Goal: Task Accomplishment & Management: Complete application form

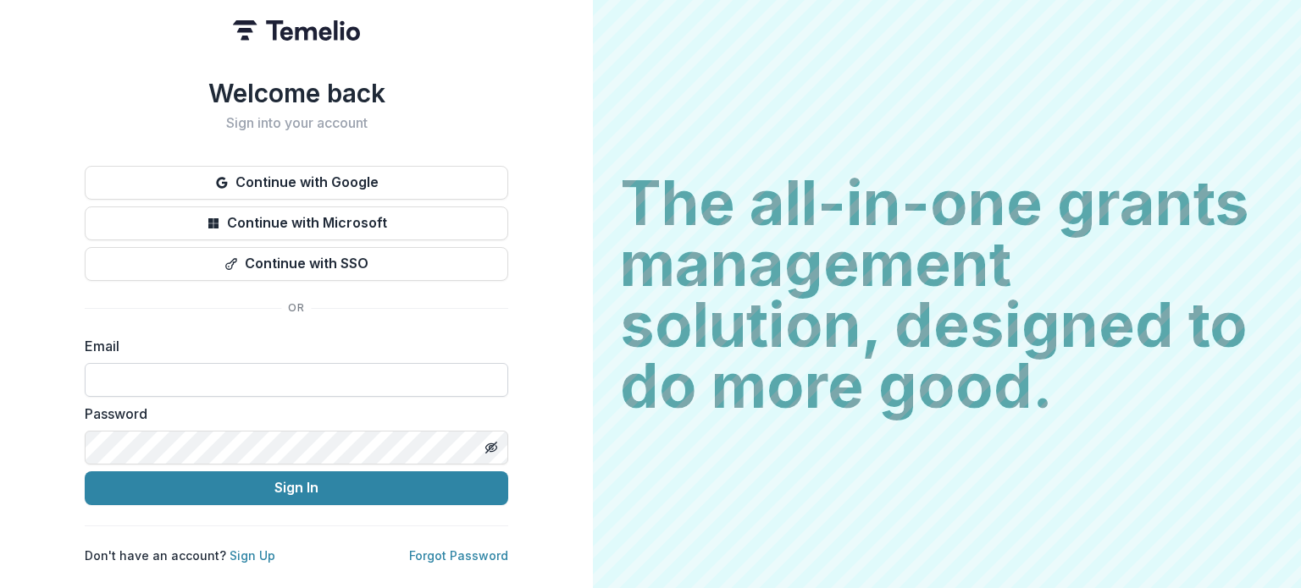
click at [119, 363] on input at bounding box center [296, 380] width 423 height 34
click at [156, 365] on input at bounding box center [296, 380] width 423 height 34
click at [517, 373] on div "Welcome back Sign into your account Continue with Google Continue with Microsof…" at bounding box center [296, 294] width 593 height 588
click at [472, 384] on input at bounding box center [296, 380] width 423 height 34
type input "*****"
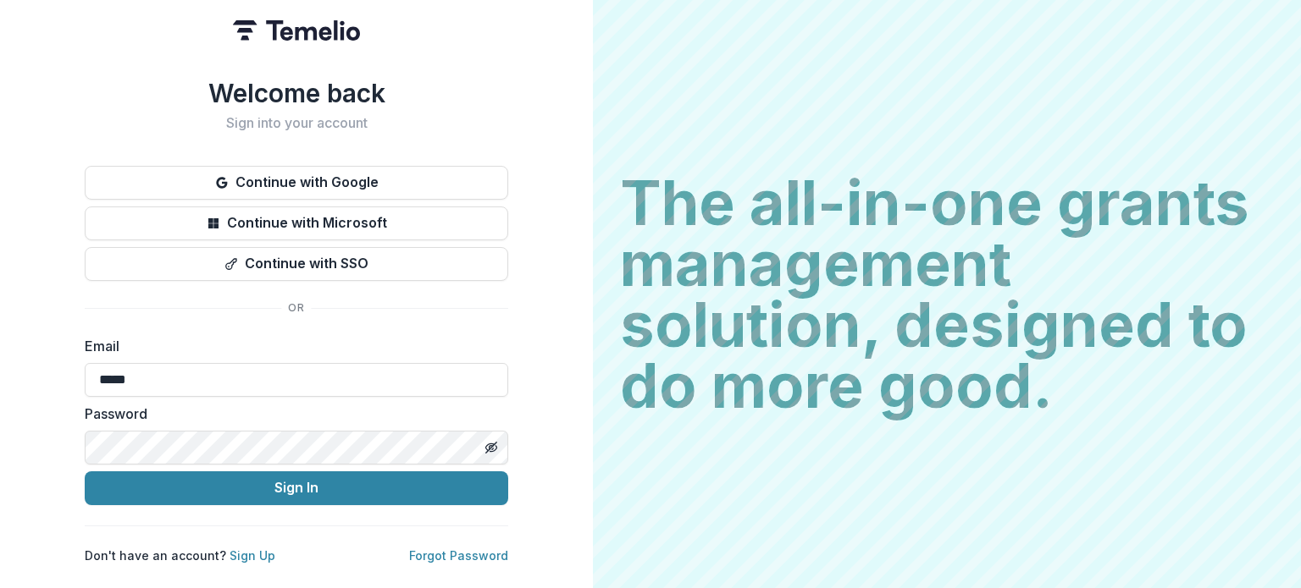
drag, startPoint x: 143, startPoint y: 385, endPoint x: -55, endPoint y: 358, distance: 200.0
click at [0, 358] on html "Welcome back Sign into your account Continue with Google Continue with Microsof…" at bounding box center [650, 294] width 1301 height 588
click at [156, 363] on input at bounding box center [296, 380] width 423 height 34
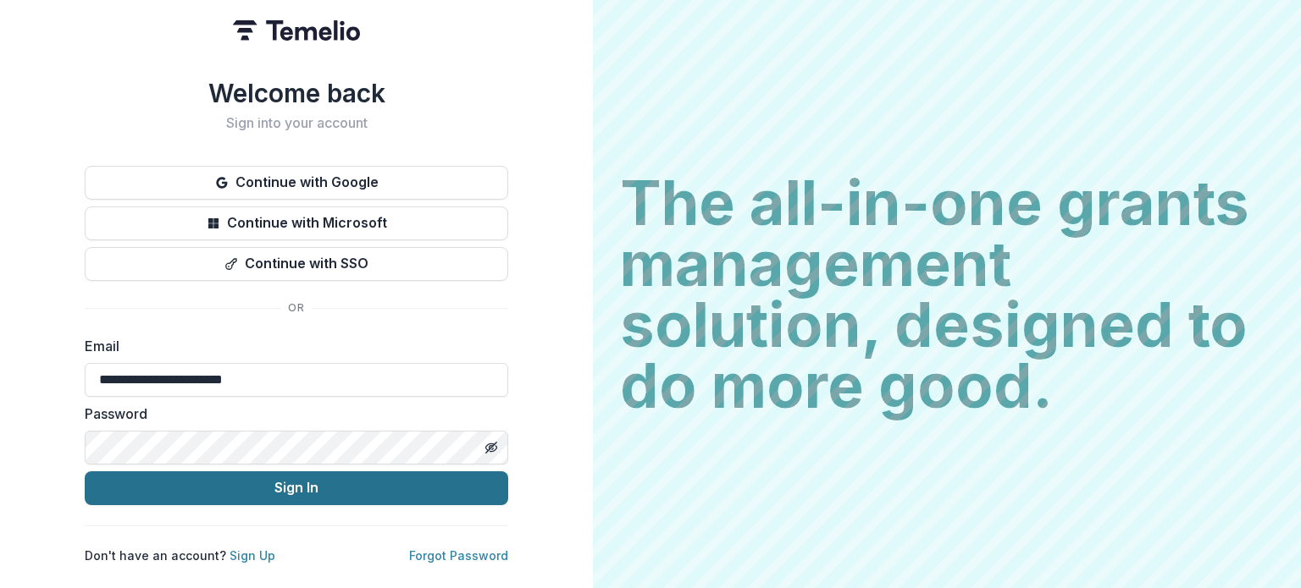
click at [325, 473] on button "Sign In" at bounding box center [296, 489] width 423 height 34
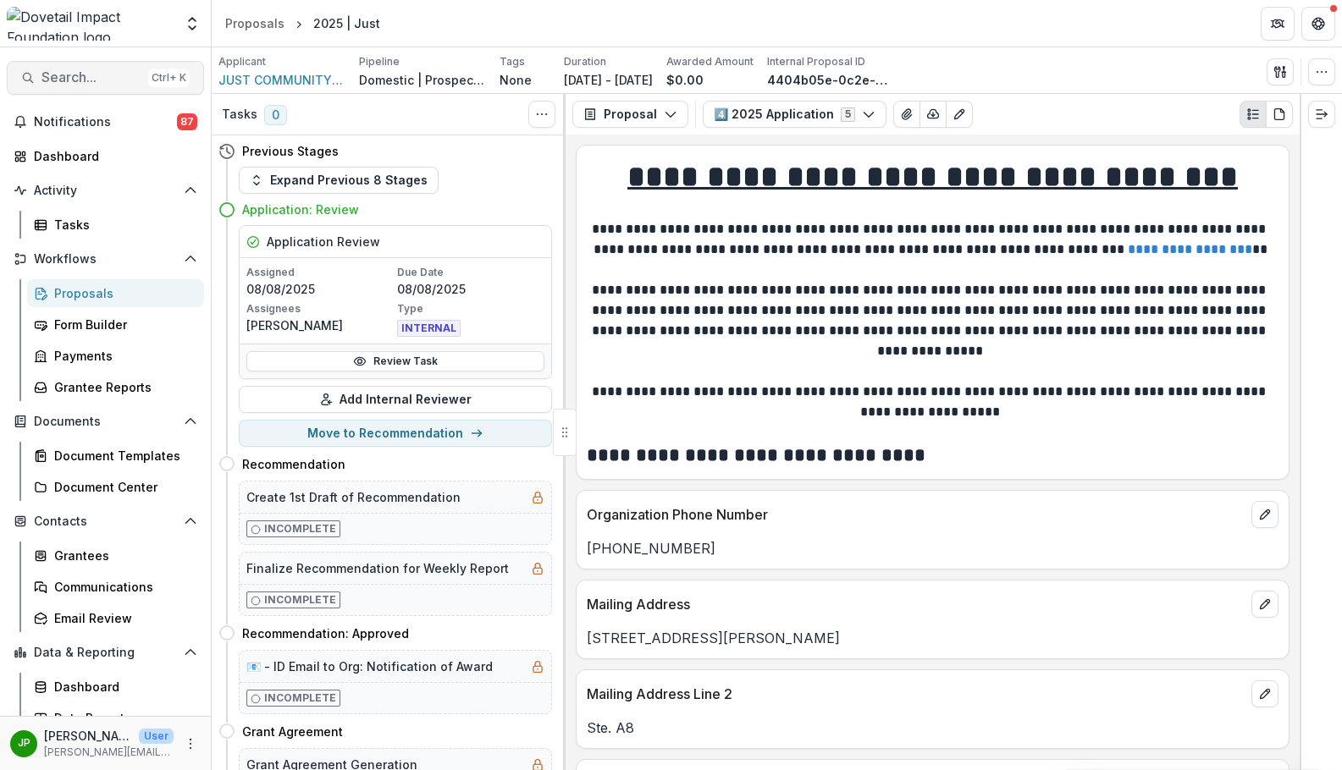
click at [80, 80] on span "Search..." at bounding box center [91, 77] width 100 height 16
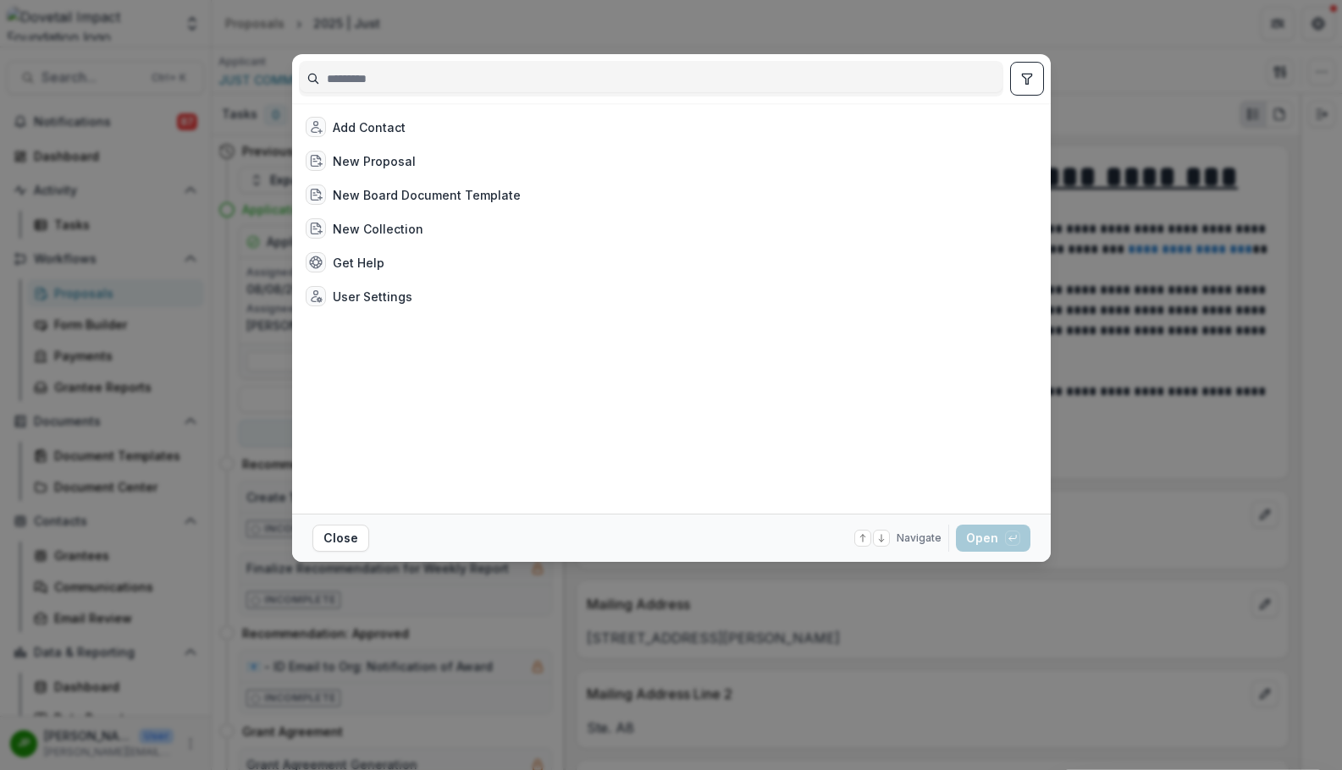
click at [417, 83] on input at bounding box center [651, 78] width 703 height 27
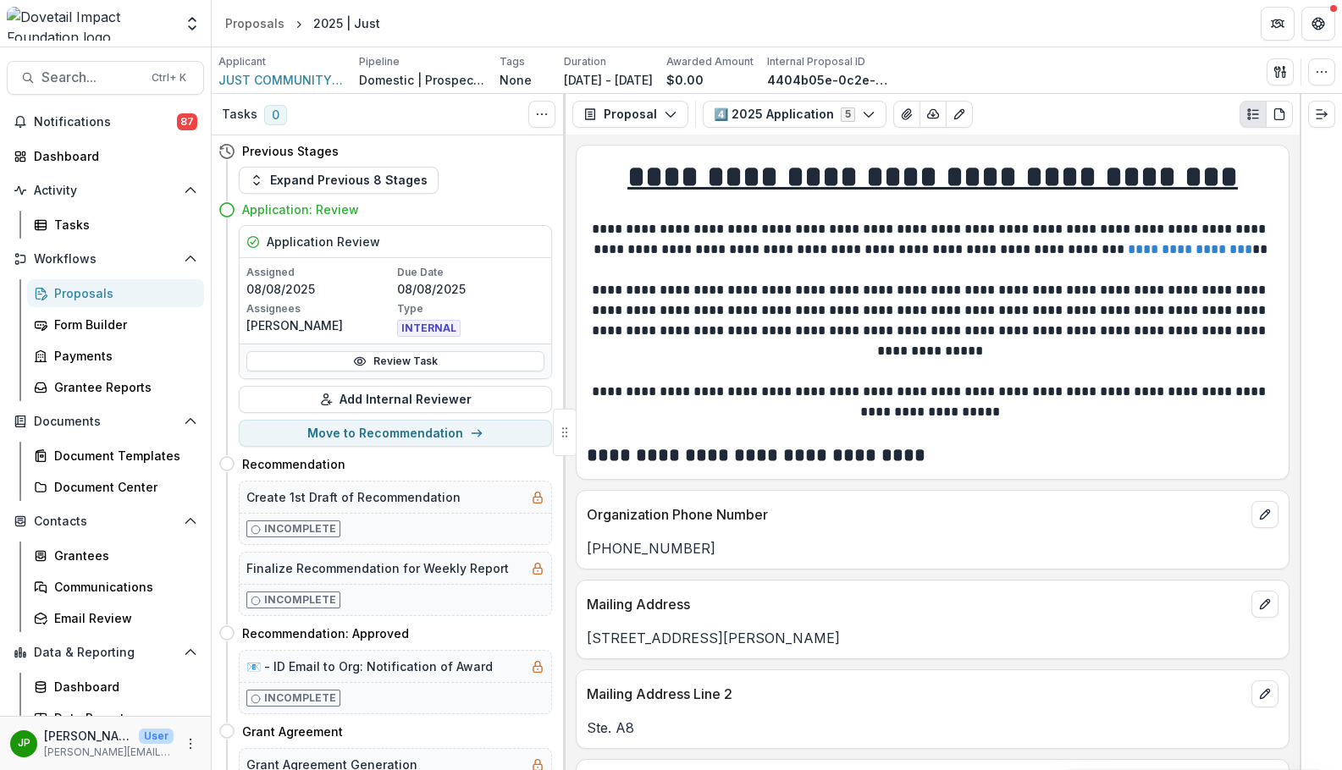
click at [84, 281] on link "Proposals" at bounding box center [115, 293] width 177 height 28
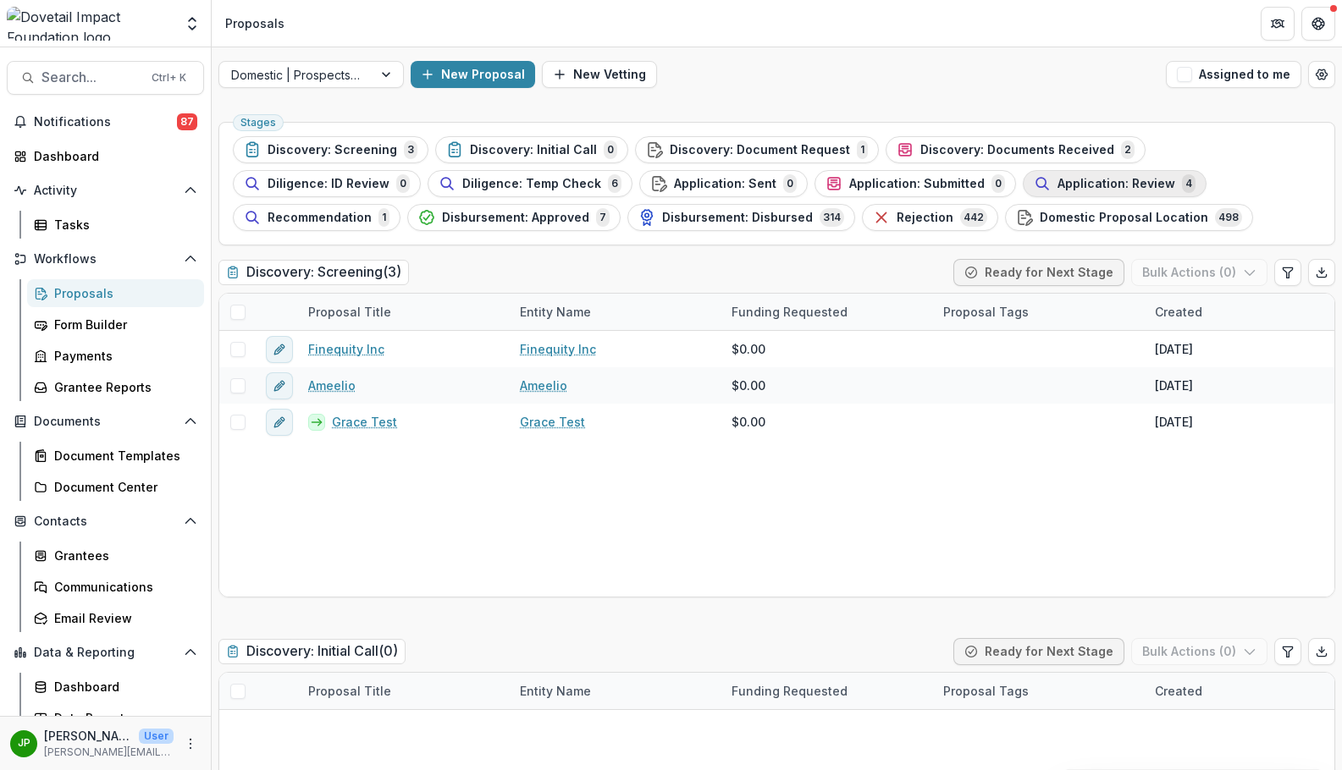
click at [1058, 189] on span "Application: Review" at bounding box center [1117, 184] width 118 height 14
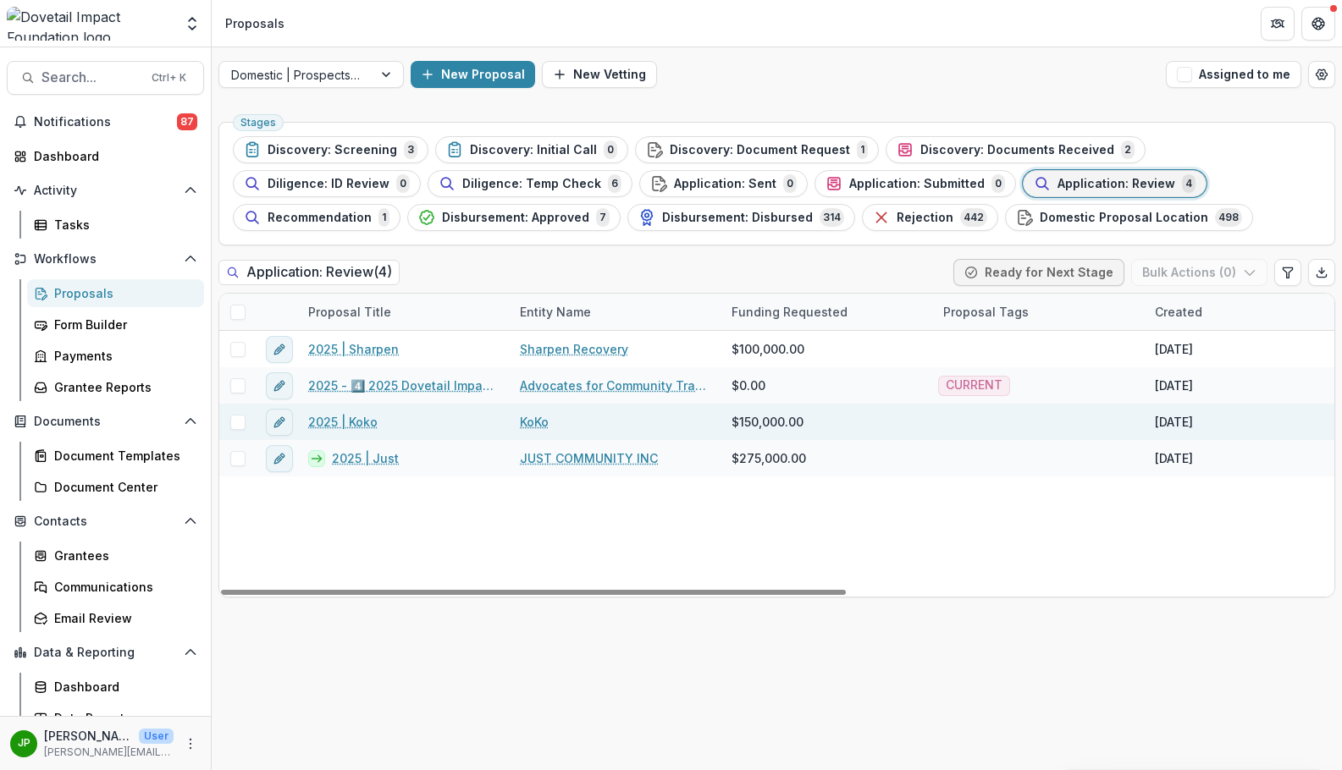
click at [356, 427] on link "2025 | Koko" at bounding box center [342, 422] width 69 height 18
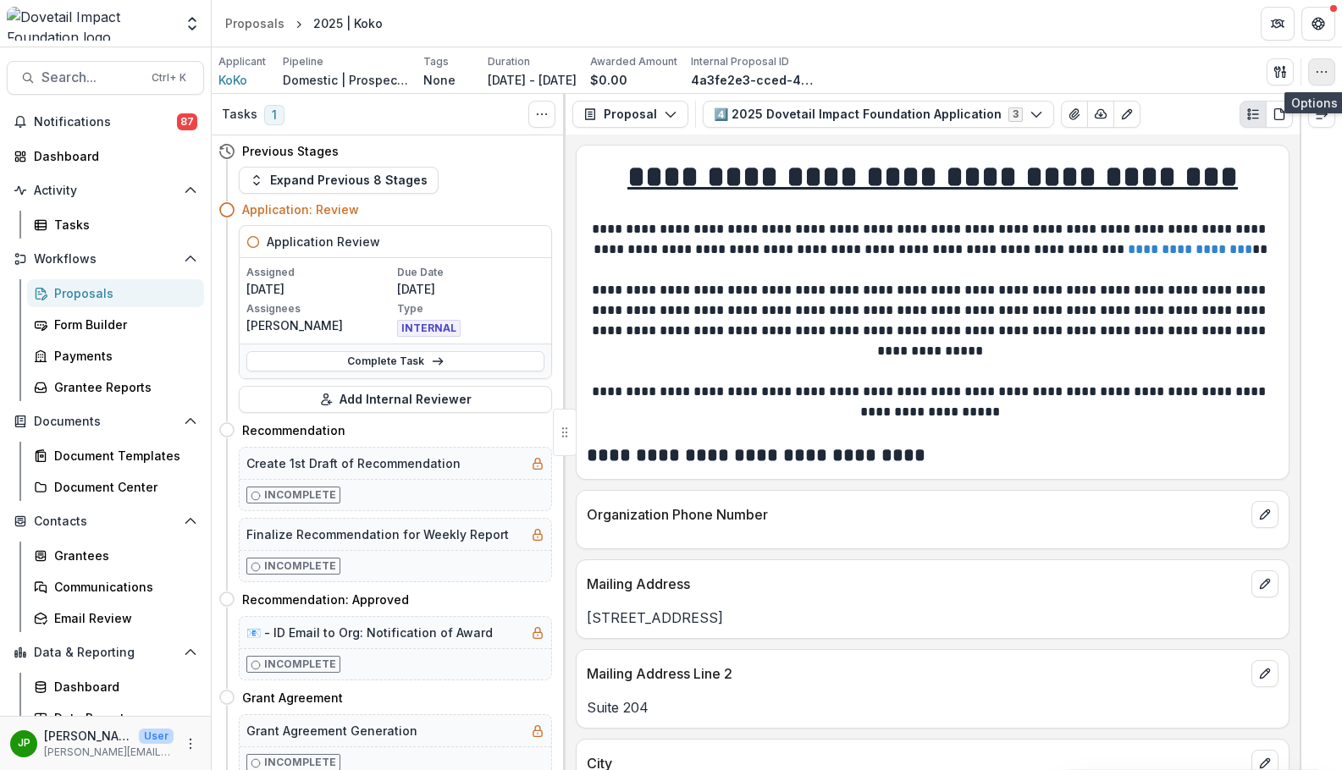
click at [1300, 65] on button "button" at bounding box center [1321, 71] width 27 height 27
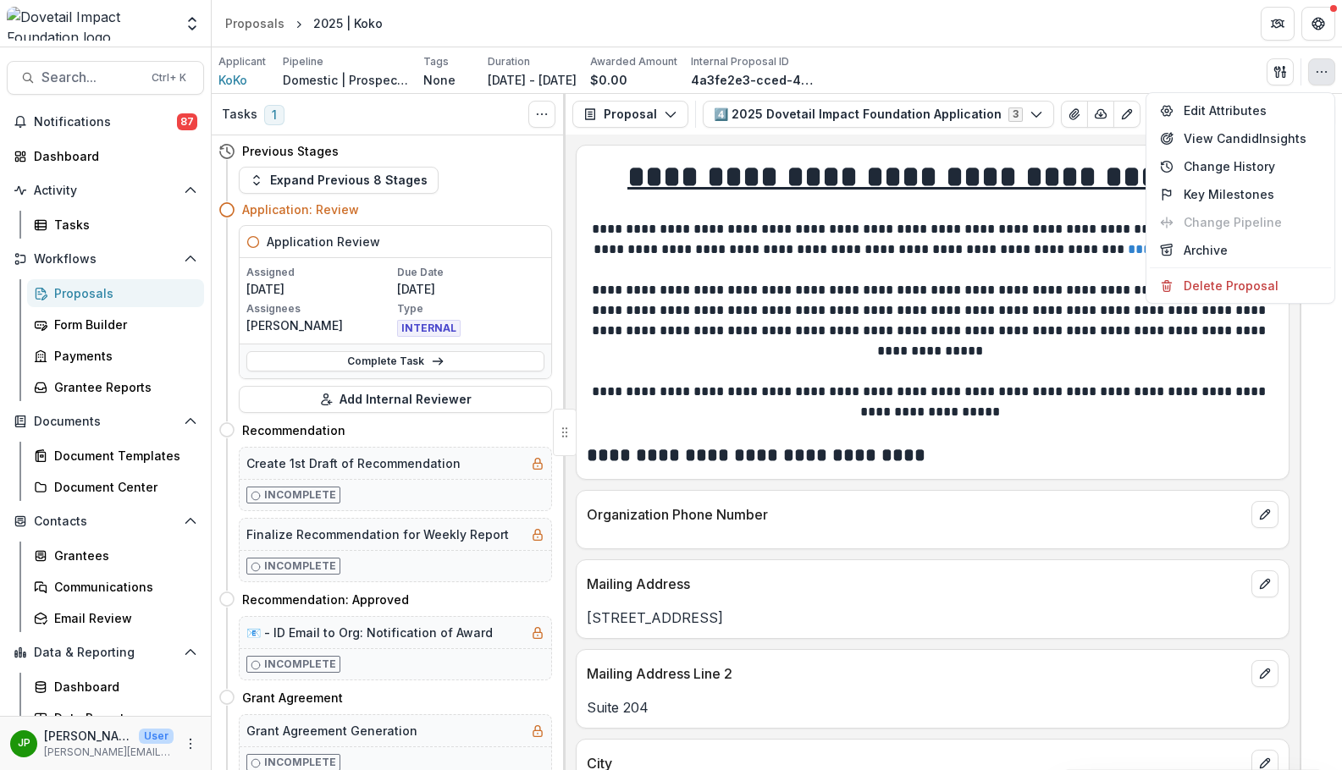
click at [1137, 62] on div "Applicant KoKo Pipeline Domestic | Prospects Pipeline Tags None All tags Durati…" at bounding box center [776, 71] width 1117 height 35
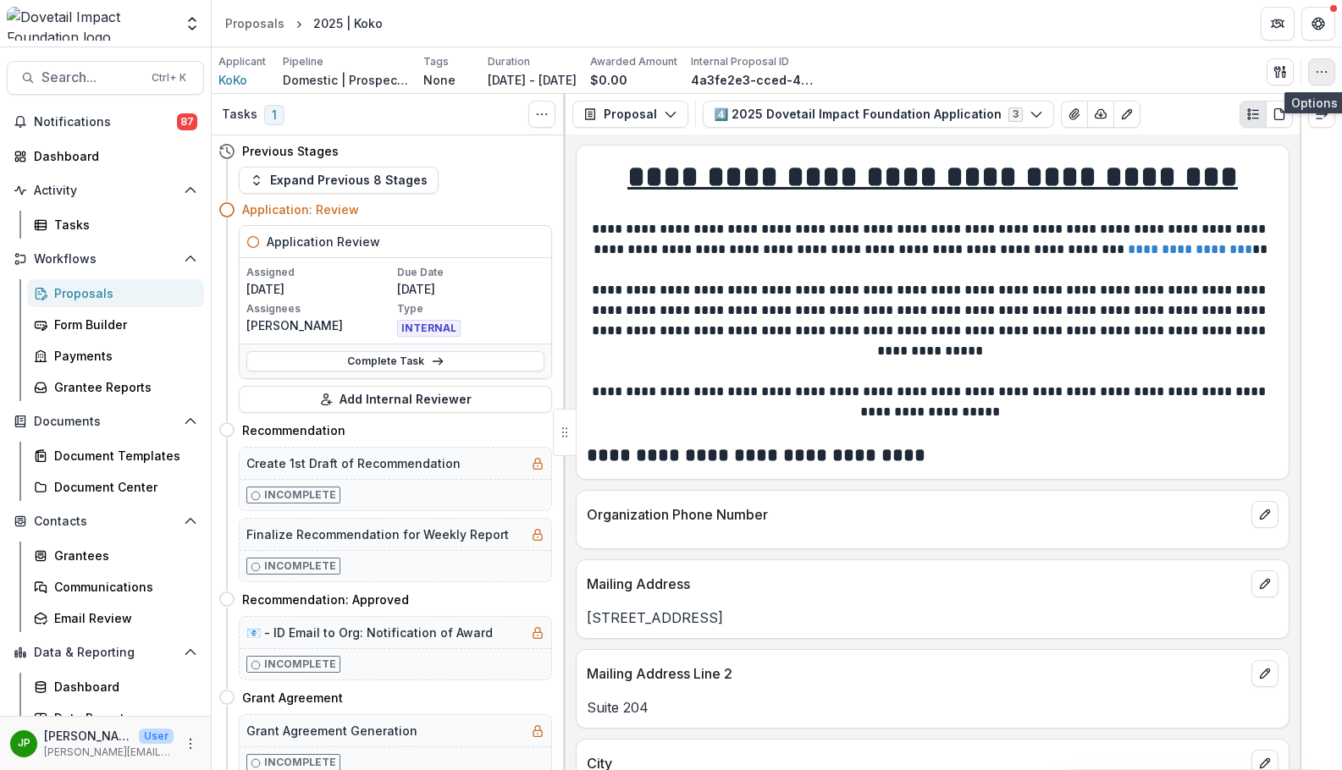
click at [1300, 73] on icon "button" at bounding box center [1322, 72] width 14 height 14
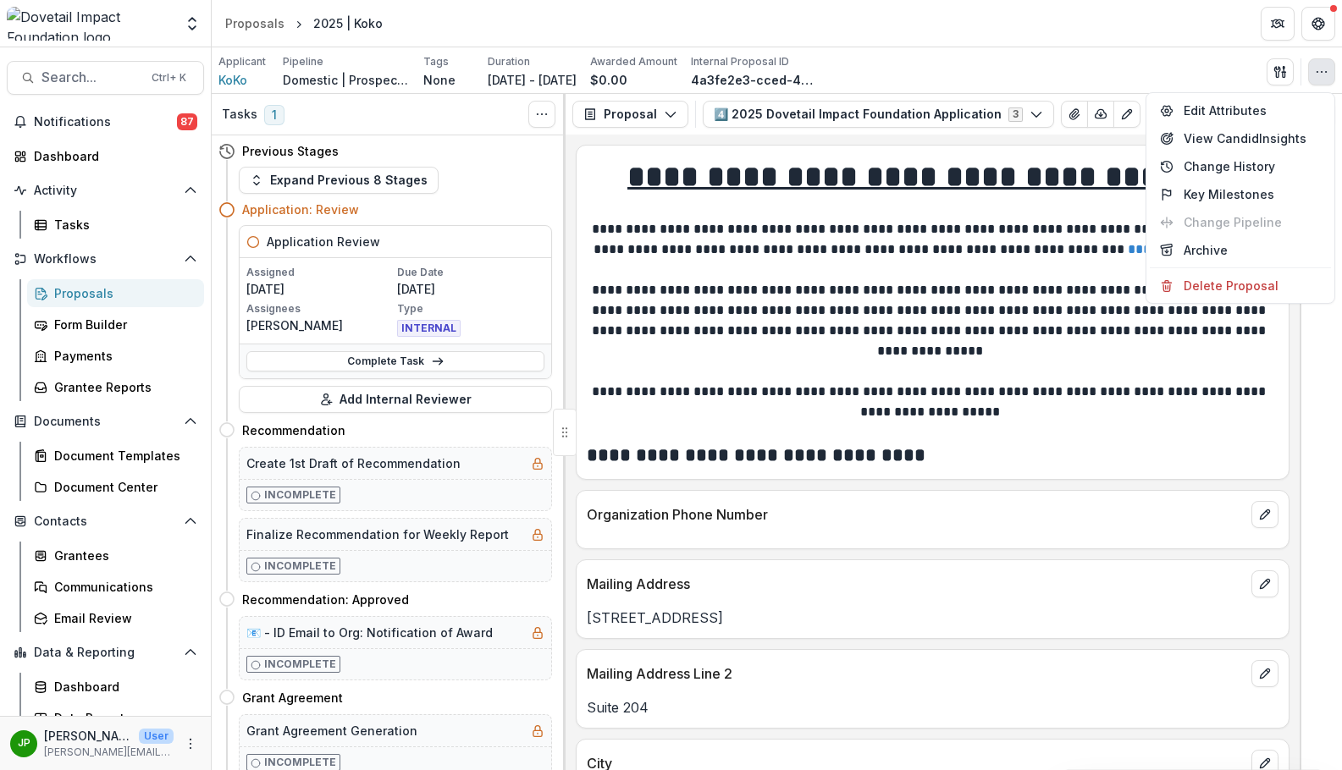
click at [1201, 73] on div "Applicant KoKo Pipeline Domestic | Prospects Pipeline Tags None All tags Durati…" at bounding box center [776, 71] width 1117 height 35
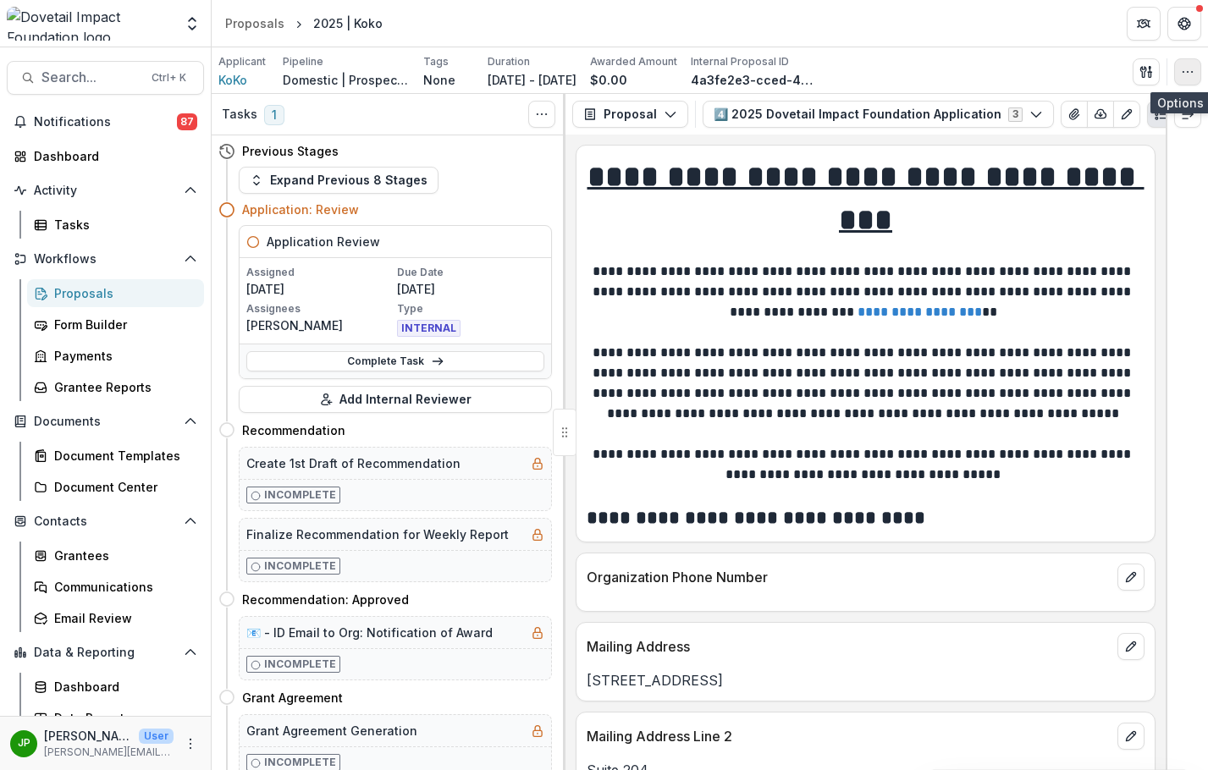
click at [1187, 65] on icon "button" at bounding box center [1188, 72] width 14 height 14
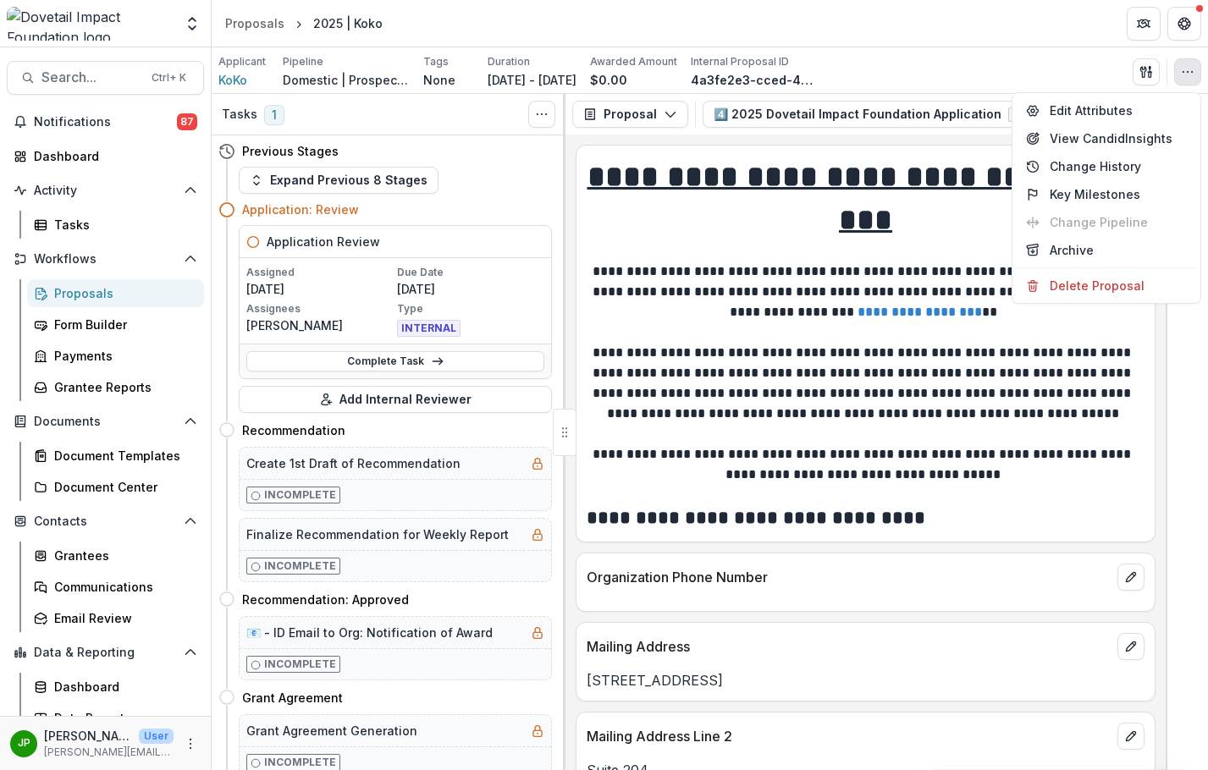
click at [1002, 72] on div "Applicant KoKo Pipeline Domestic | Prospects Pipeline Tags None All tags Durati…" at bounding box center [709, 71] width 983 height 35
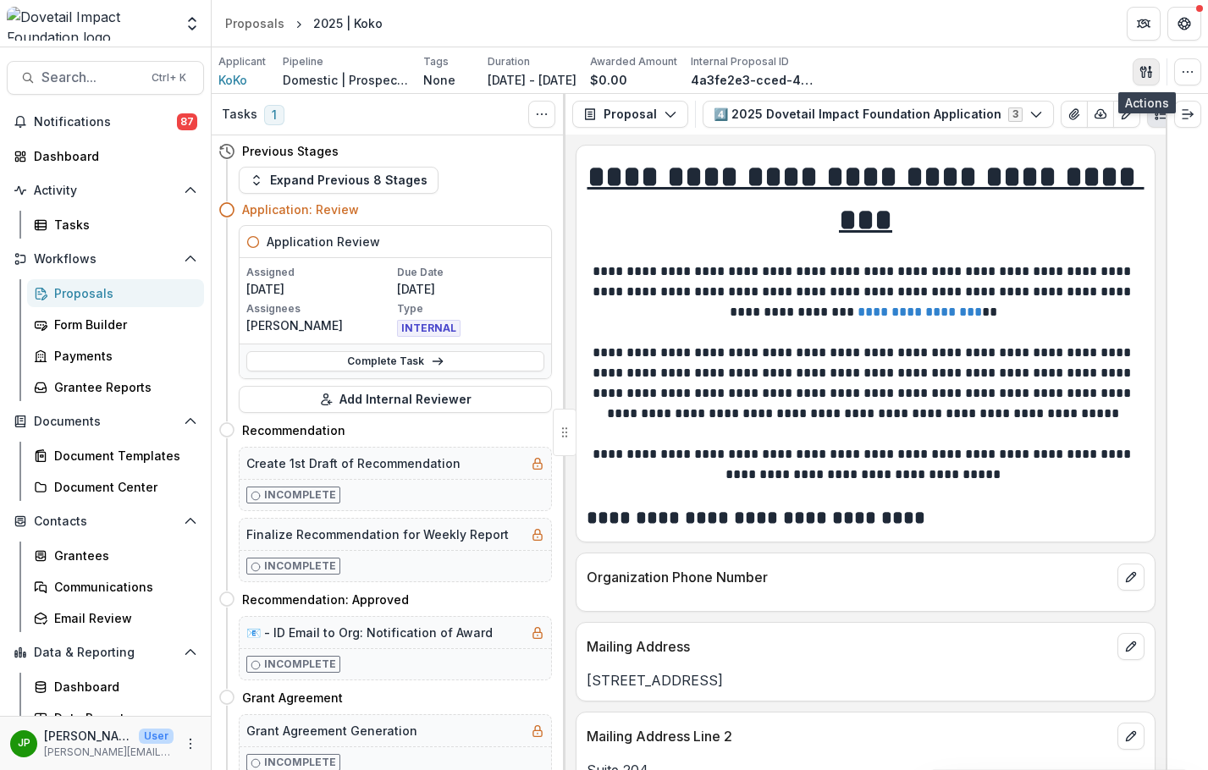
click at [1137, 66] on button "button" at bounding box center [1146, 71] width 27 height 27
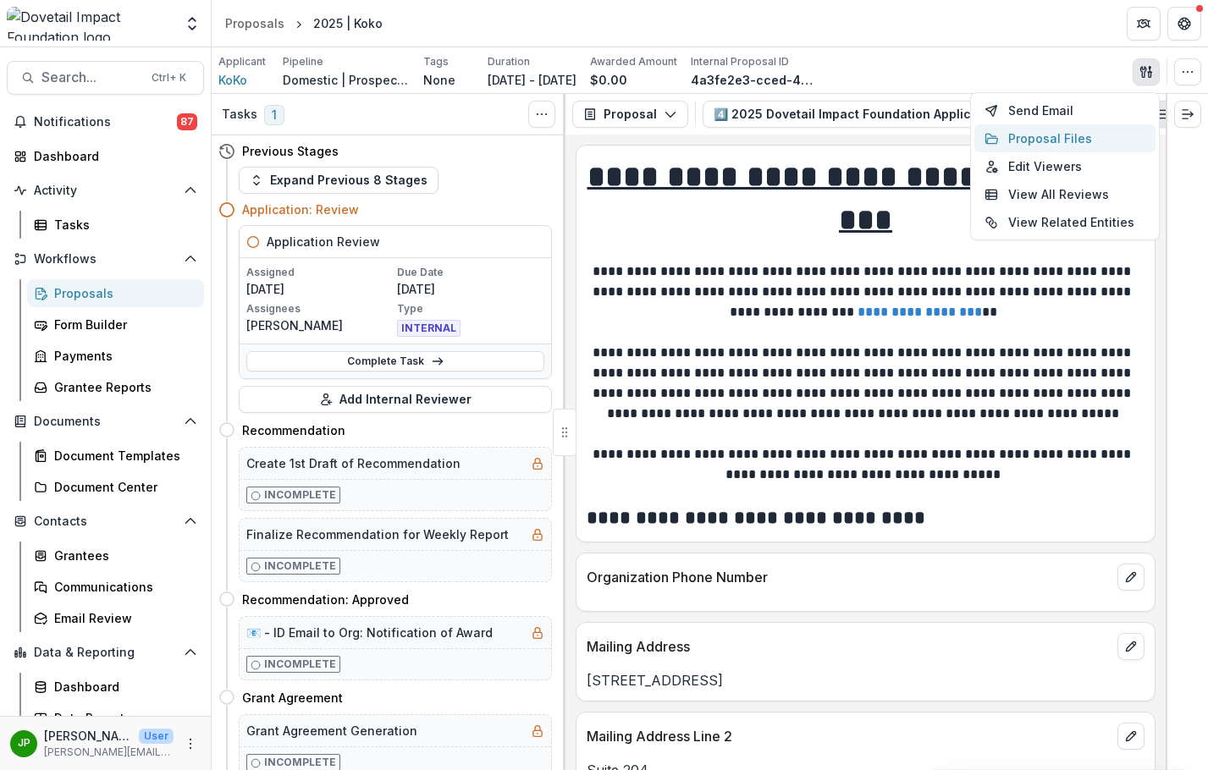
click at [1063, 137] on button "Proposal Files" at bounding box center [1065, 138] width 181 height 28
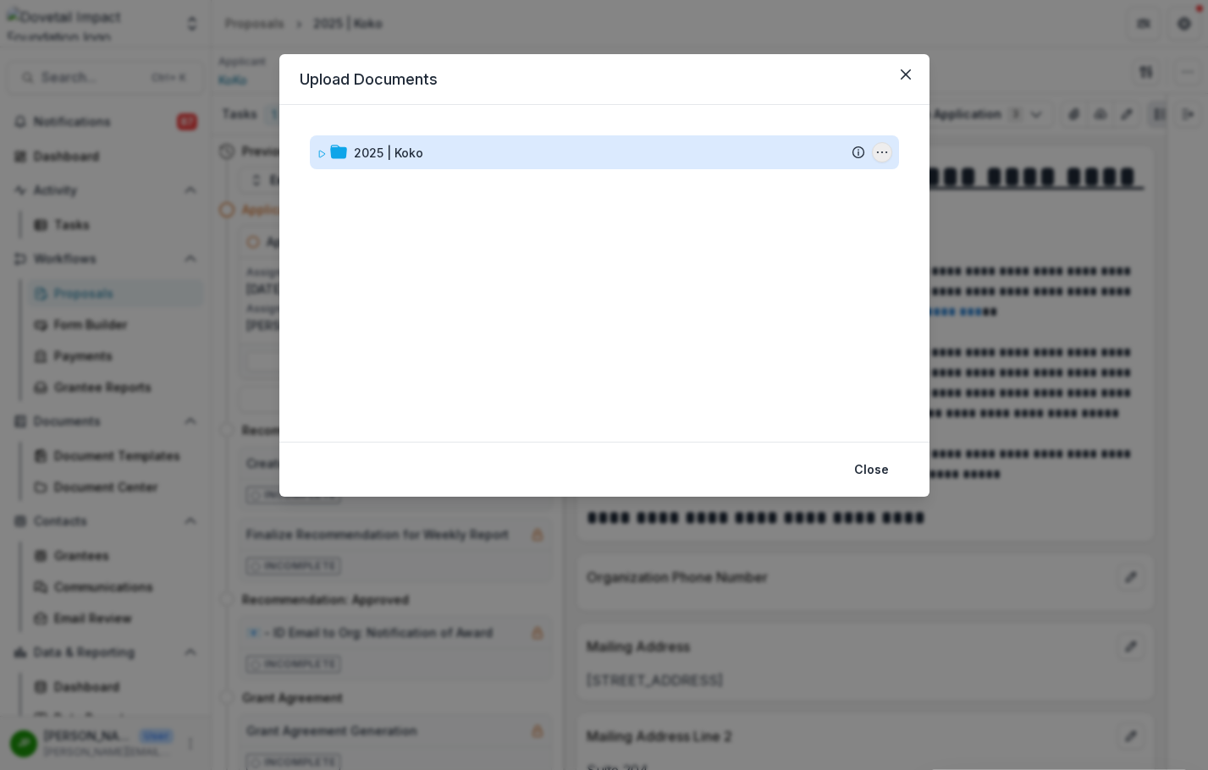
click at [872, 153] on button "2025 | Koko Options" at bounding box center [882, 152] width 20 height 20
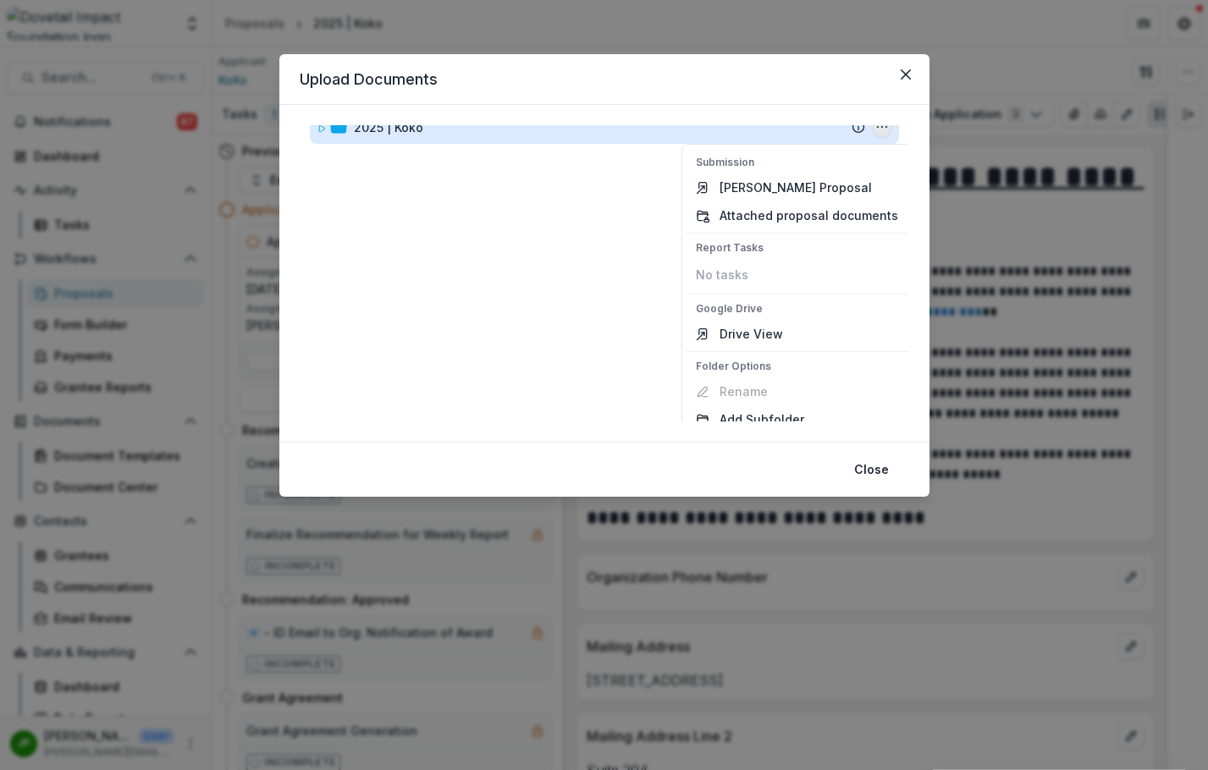
scroll to position [25, 0]
click at [771, 313] on p "Google Drive" at bounding box center [797, 308] width 202 height 15
click at [748, 340] on link "Drive View" at bounding box center [797, 334] width 223 height 28
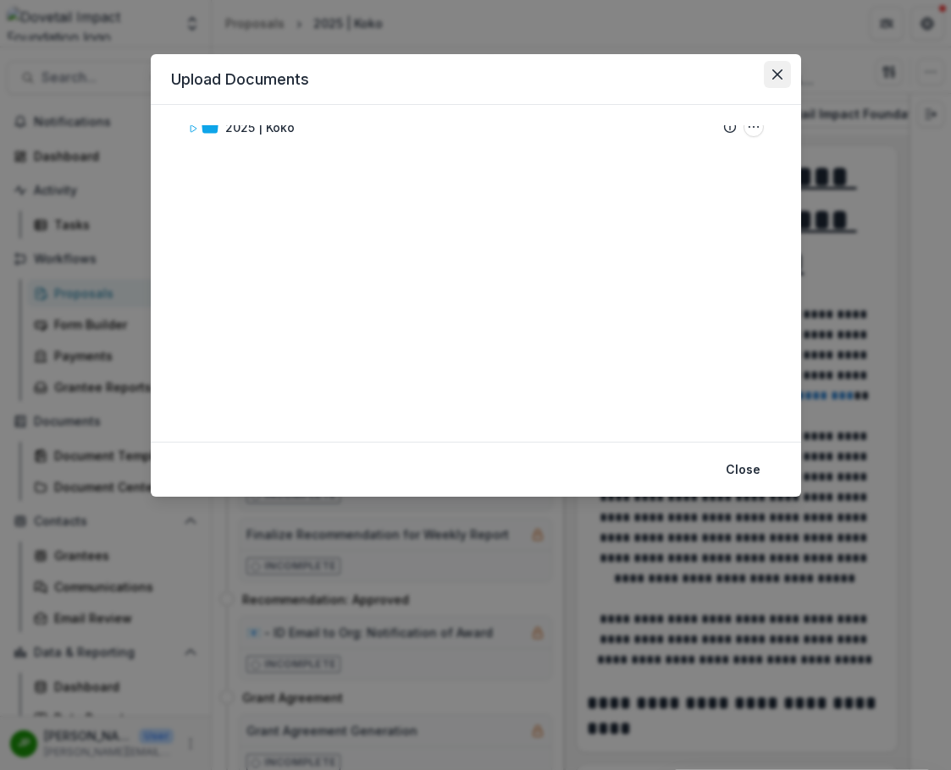
click at [770, 78] on button "Close" at bounding box center [777, 74] width 27 height 27
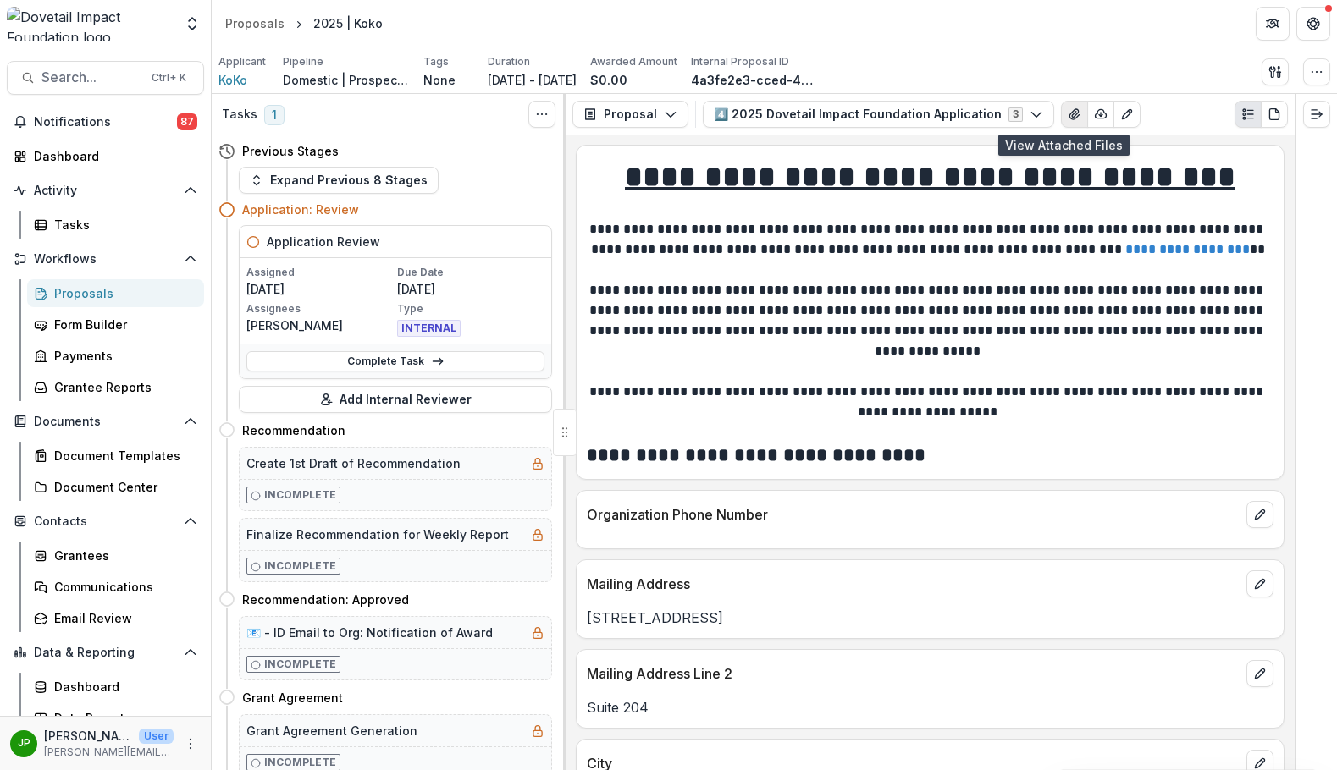
click at [1068, 109] on icon "View Attached Files" at bounding box center [1075, 115] width 14 height 14
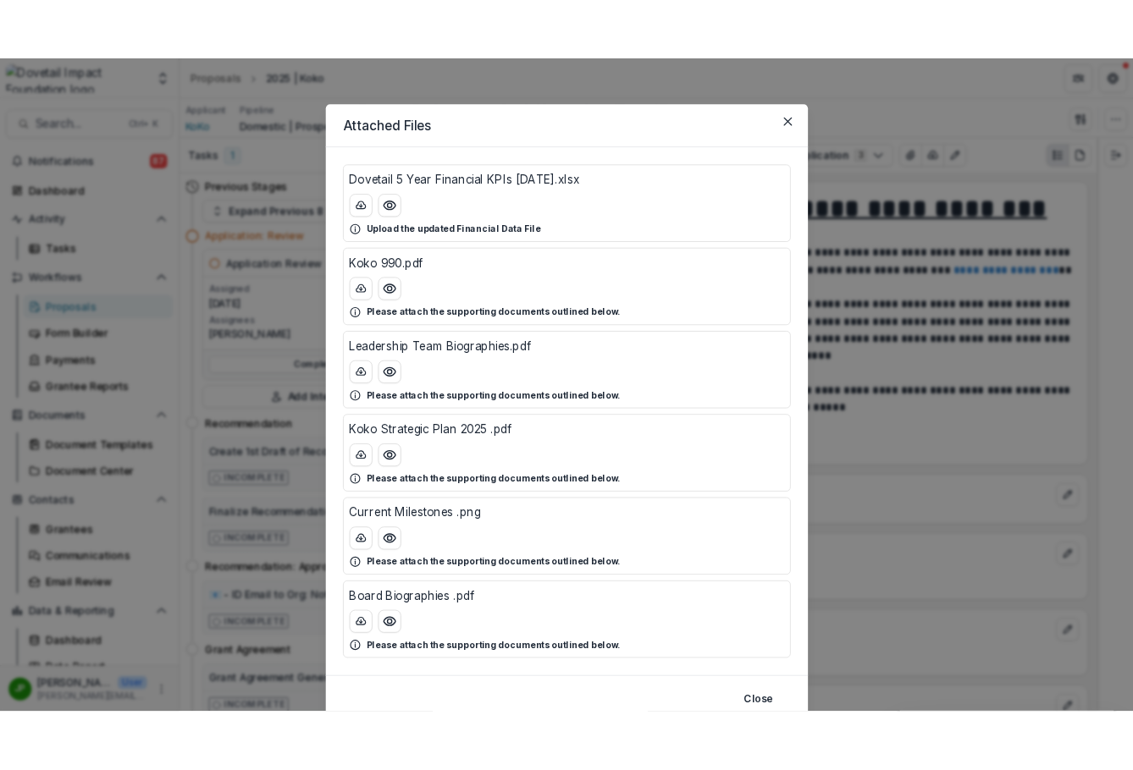
scroll to position [67, 0]
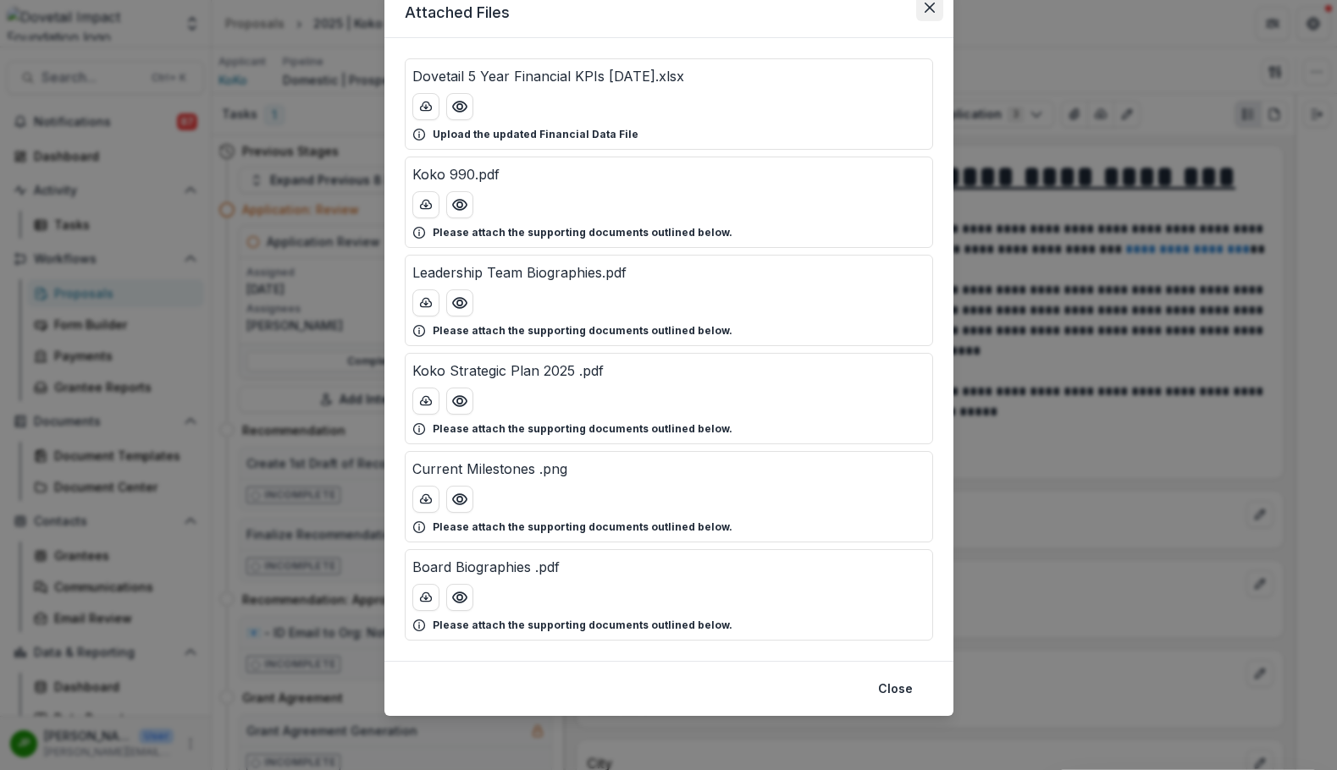
click at [929, 11] on icon "Close" at bounding box center [930, 8] width 10 height 10
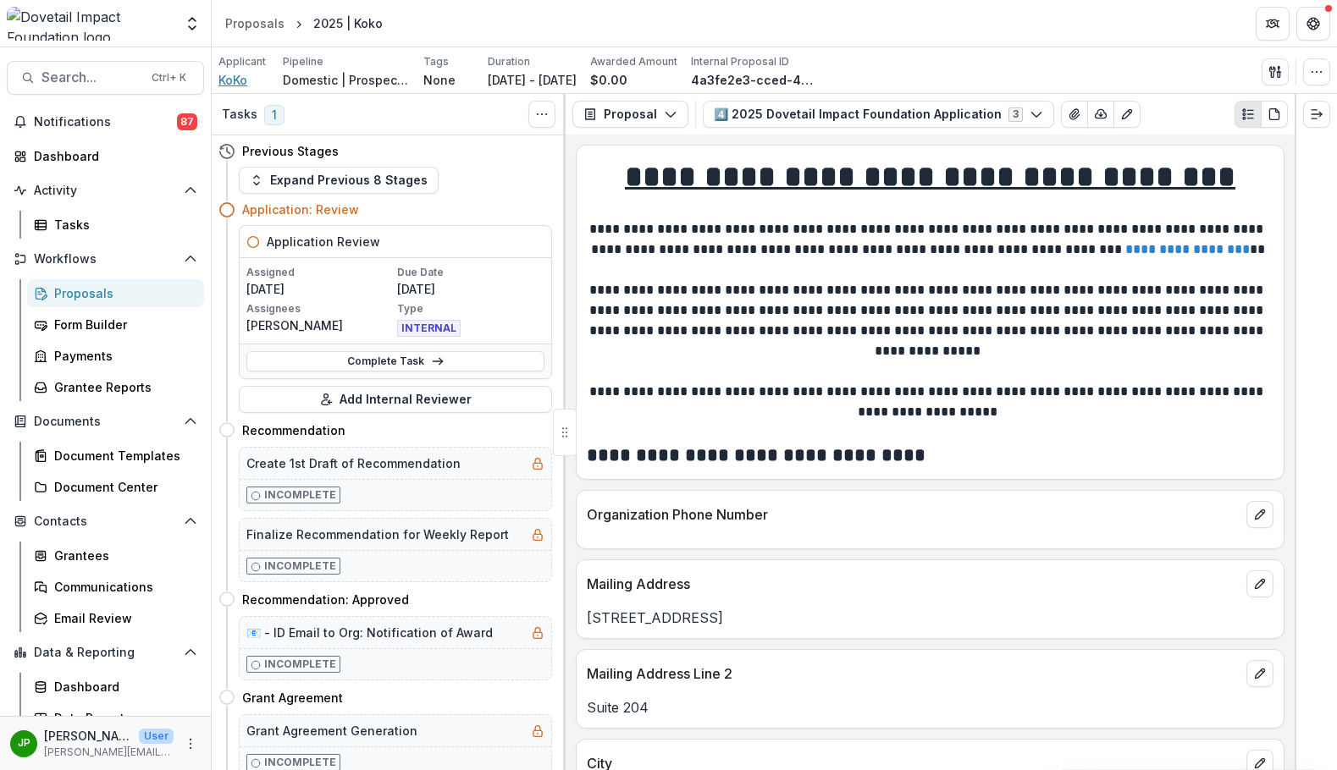
click at [224, 80] on span "KoKo" at bounding box center [232, 80] width 29 height 18
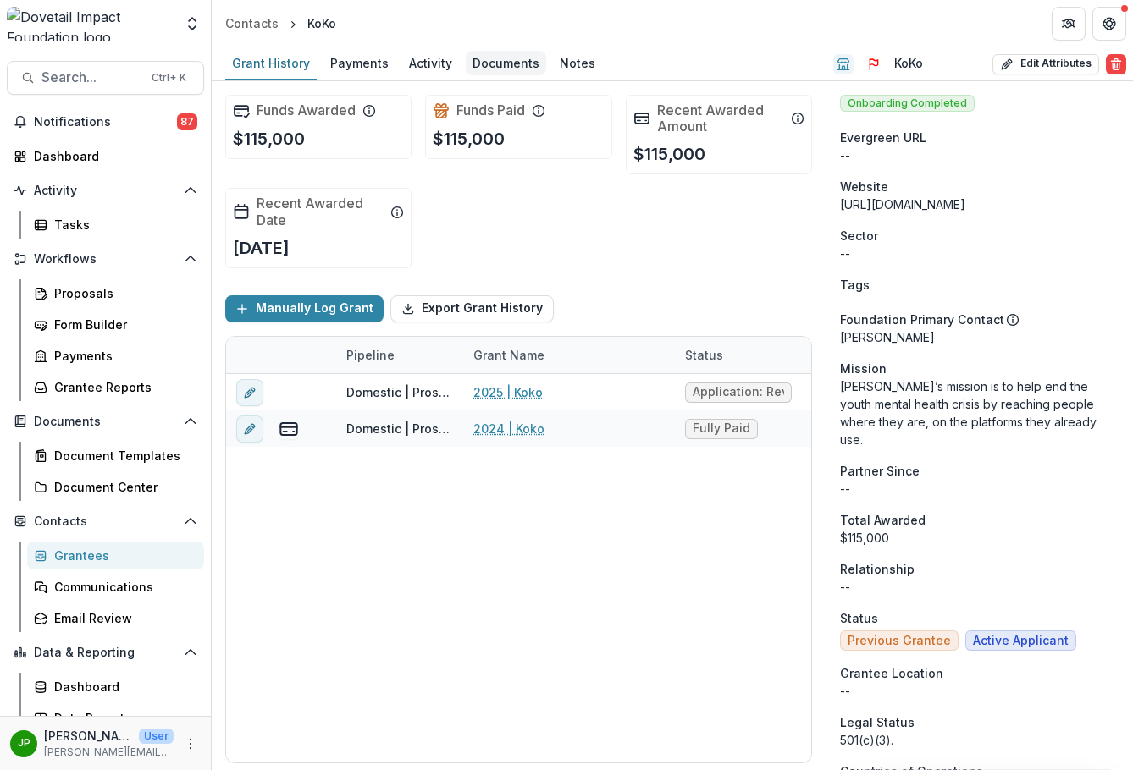
click at [511, 60] on div "Documents" at bounding box center [506, 63] width 80 height 25
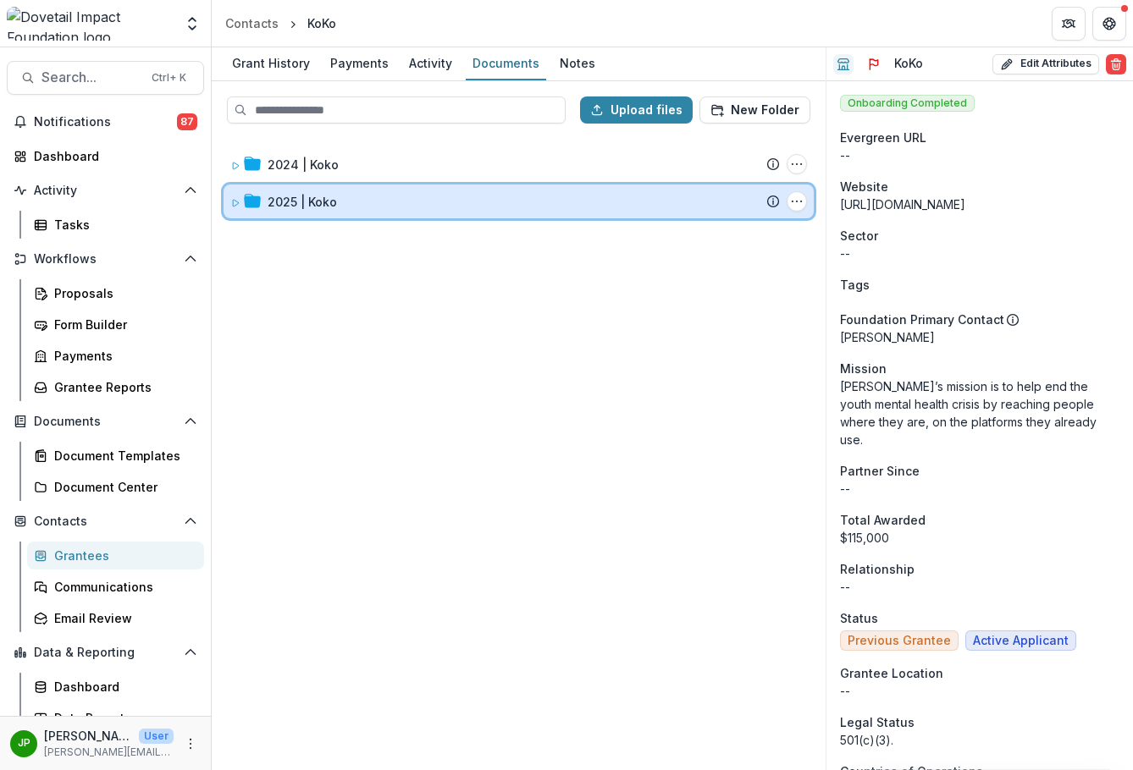
click at [233, 198] on icon at bounding box center [235, 203] width 10 height 10
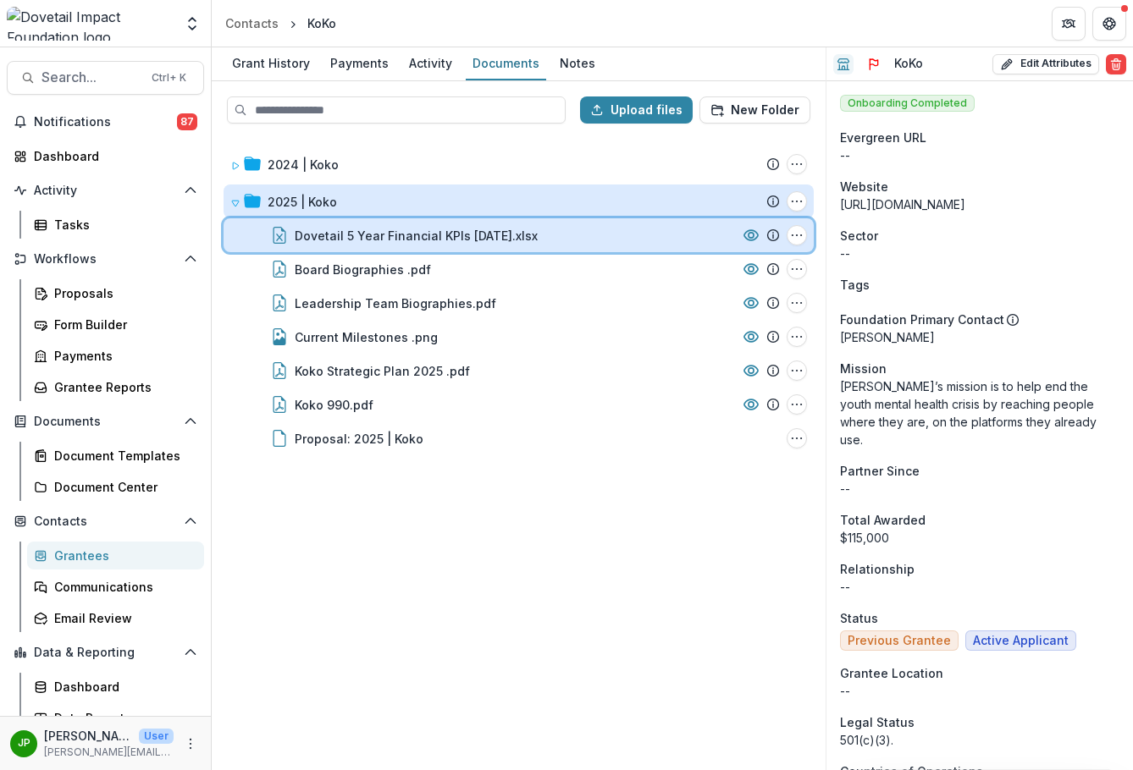
click at [627, 240] on div "Dovetail 5 Year Financial KPIs [DATE].xlsx" at bounding box center [515, 236] width 441 height 18
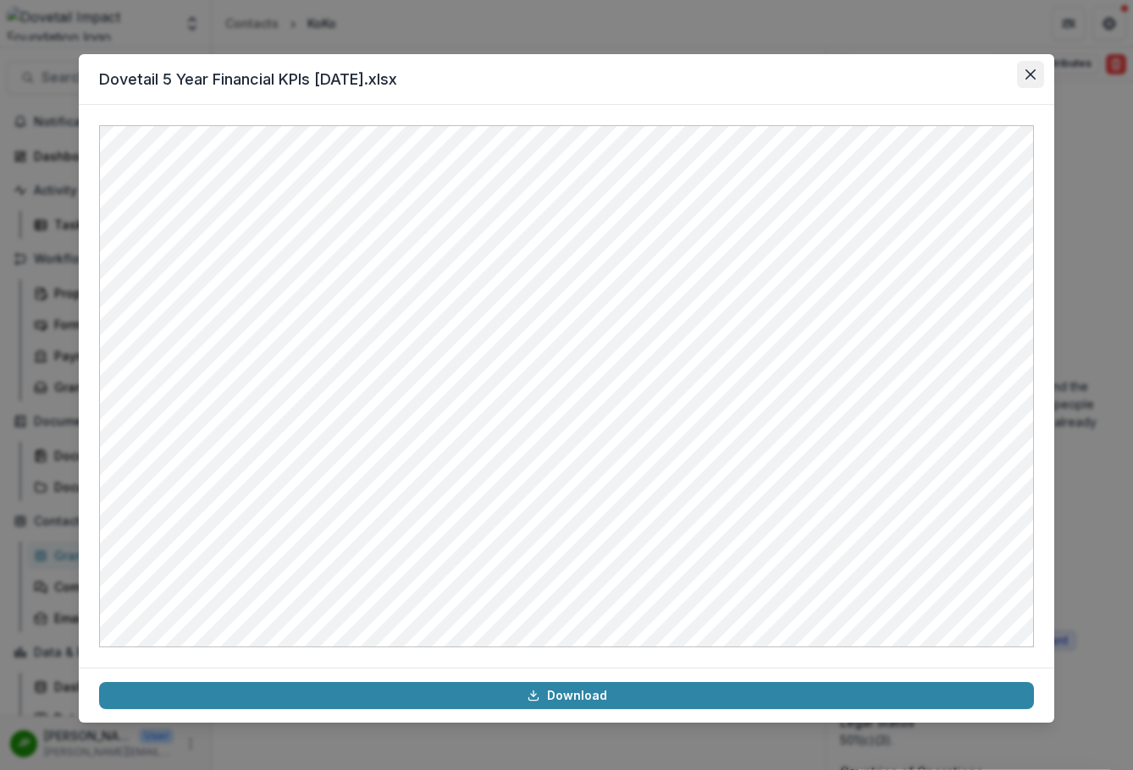
click at [1041, 66] on button "Close" at bounding box center [1030, 74] width 27 height 27
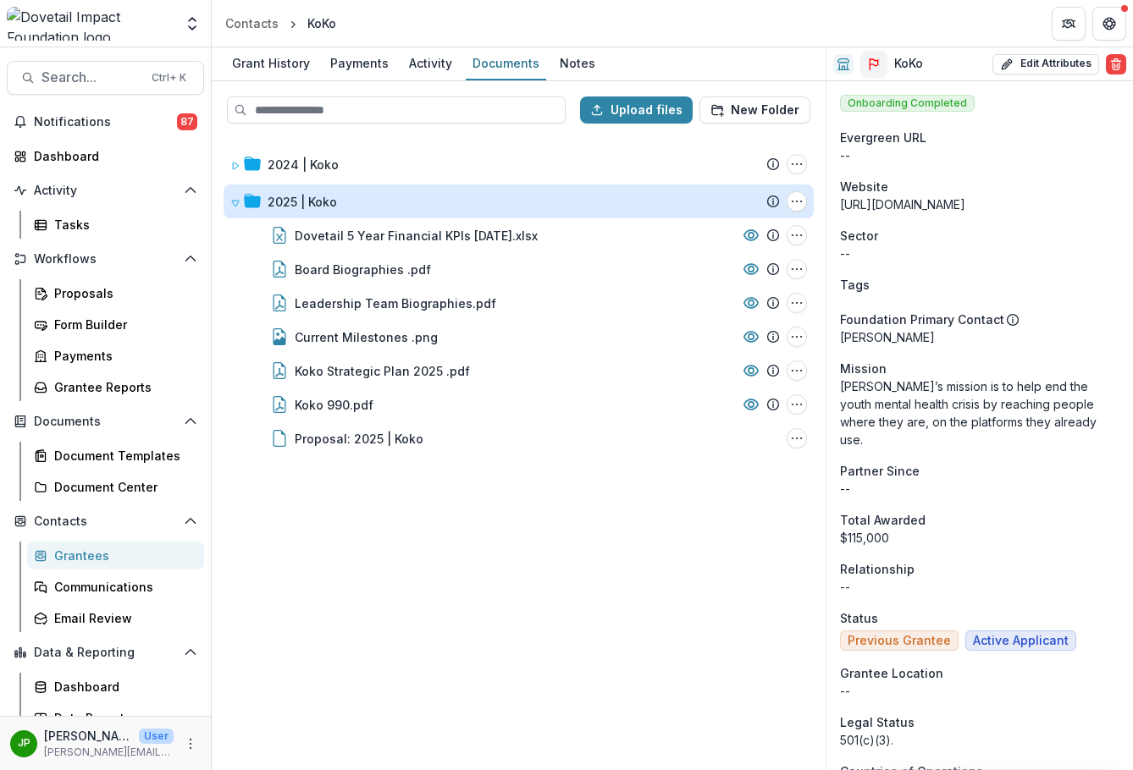
click at [875, 68] on icon "Flag" at bounding box center [874, 65] width 14 height 14
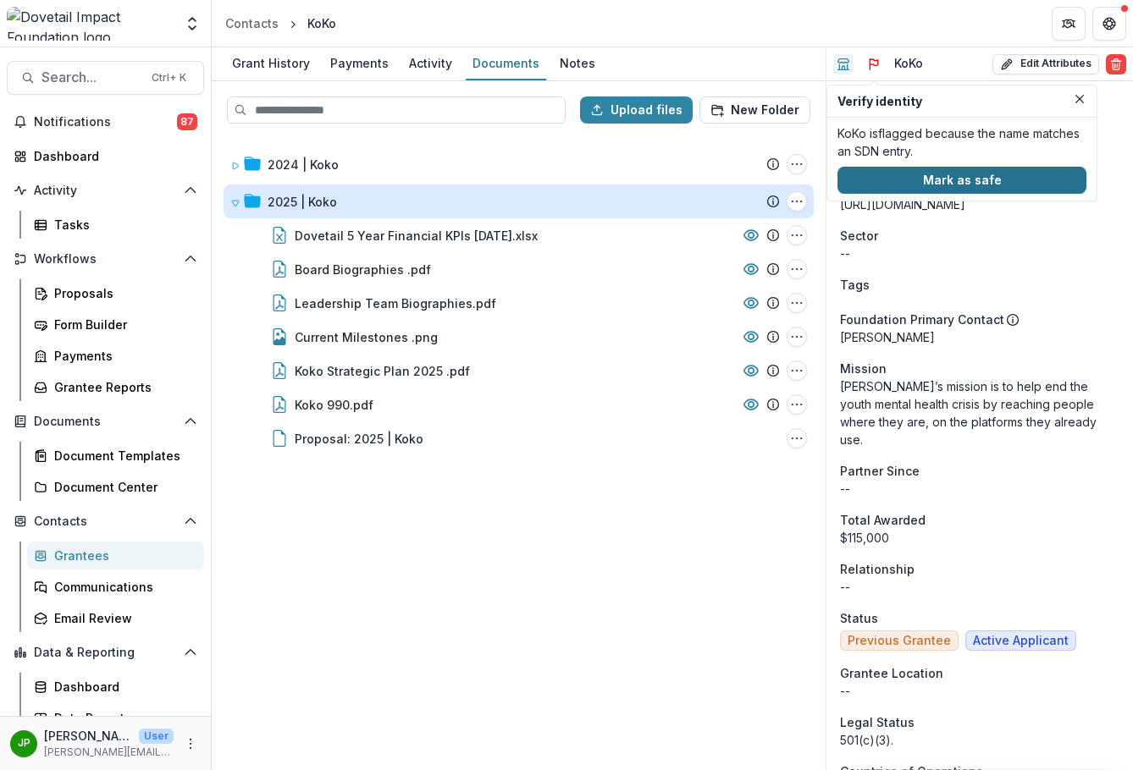
click at [1011, 186] on button "Mark as safe" at bounding box center [961, 180] width 249 height 27
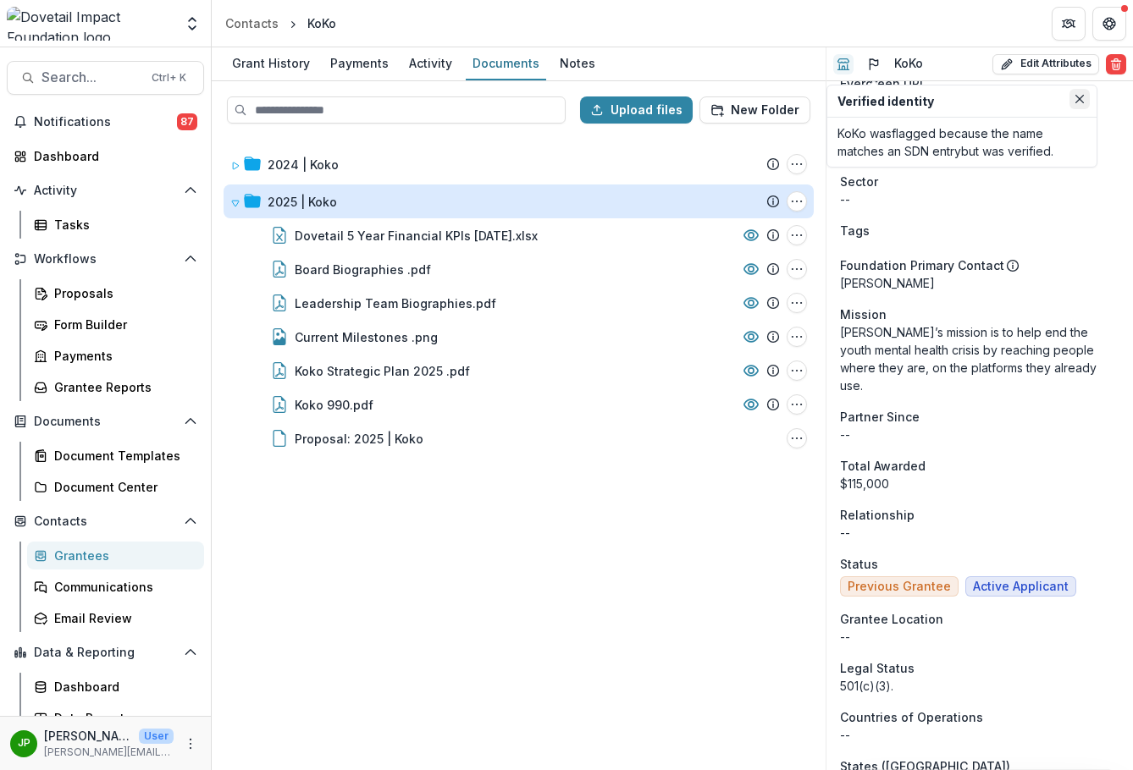
scroll to position [85, 0]
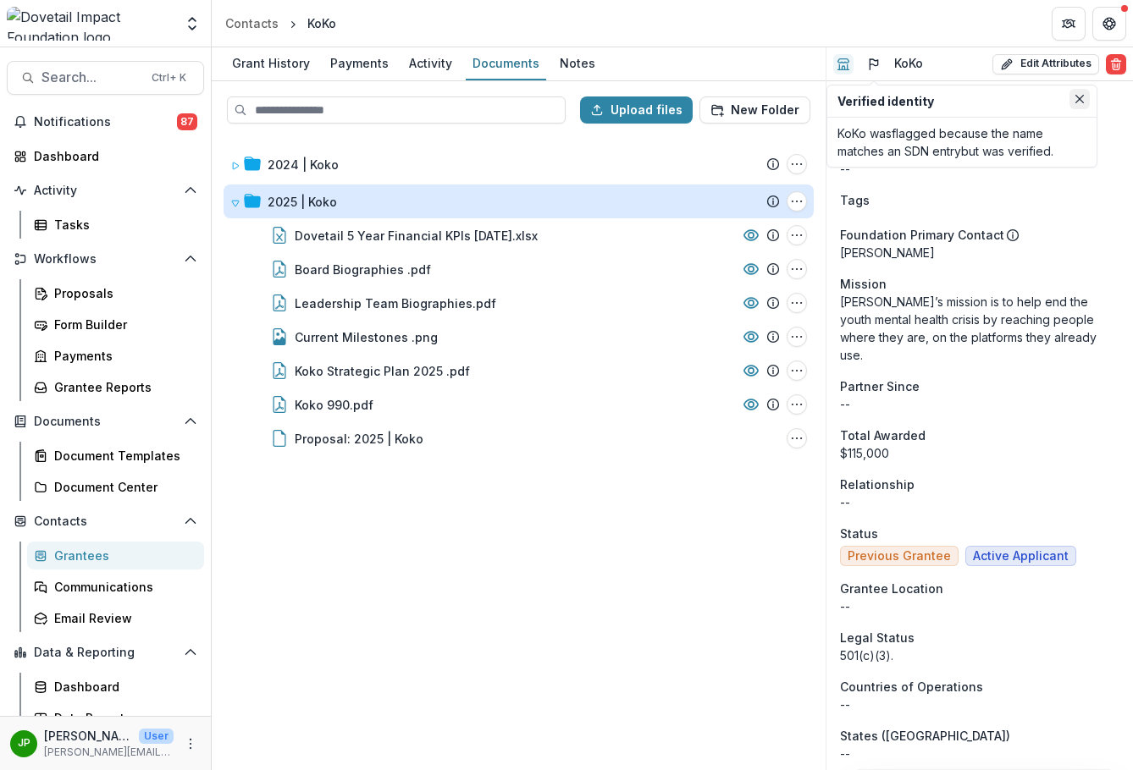
click at [1079, 93] on button "Close" at bounding box center [1079, 99] width 20 height 20
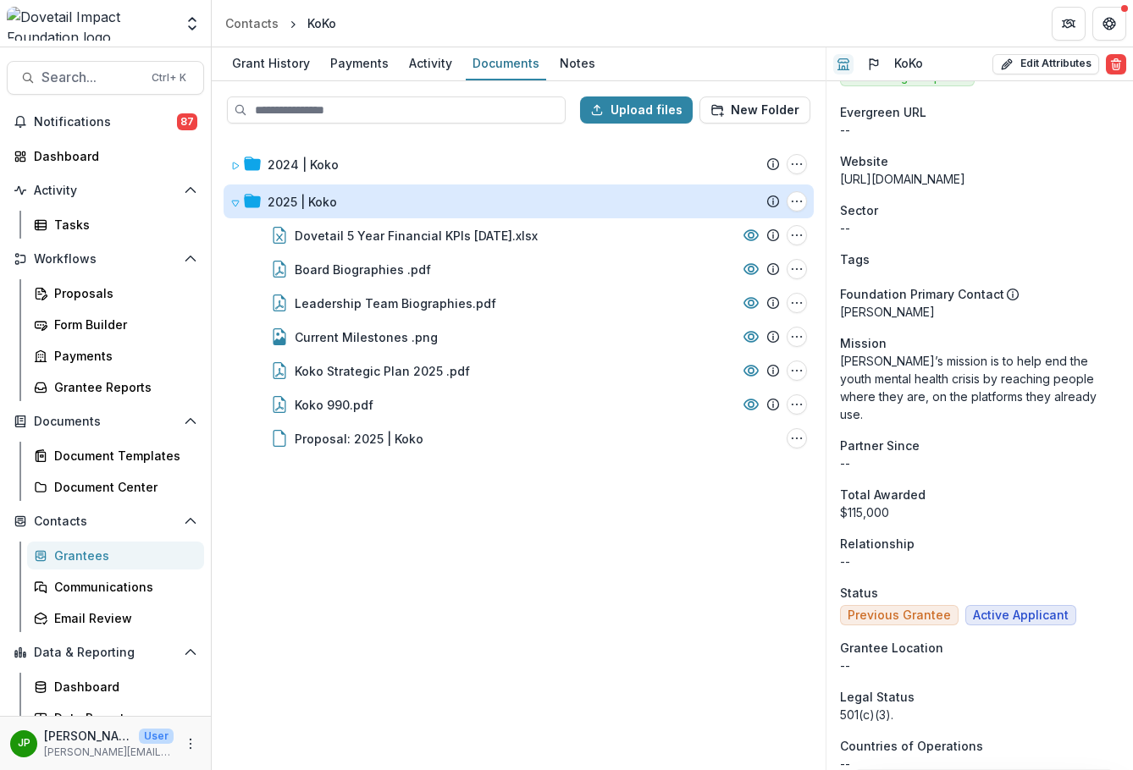
scroll to position [0, 0]
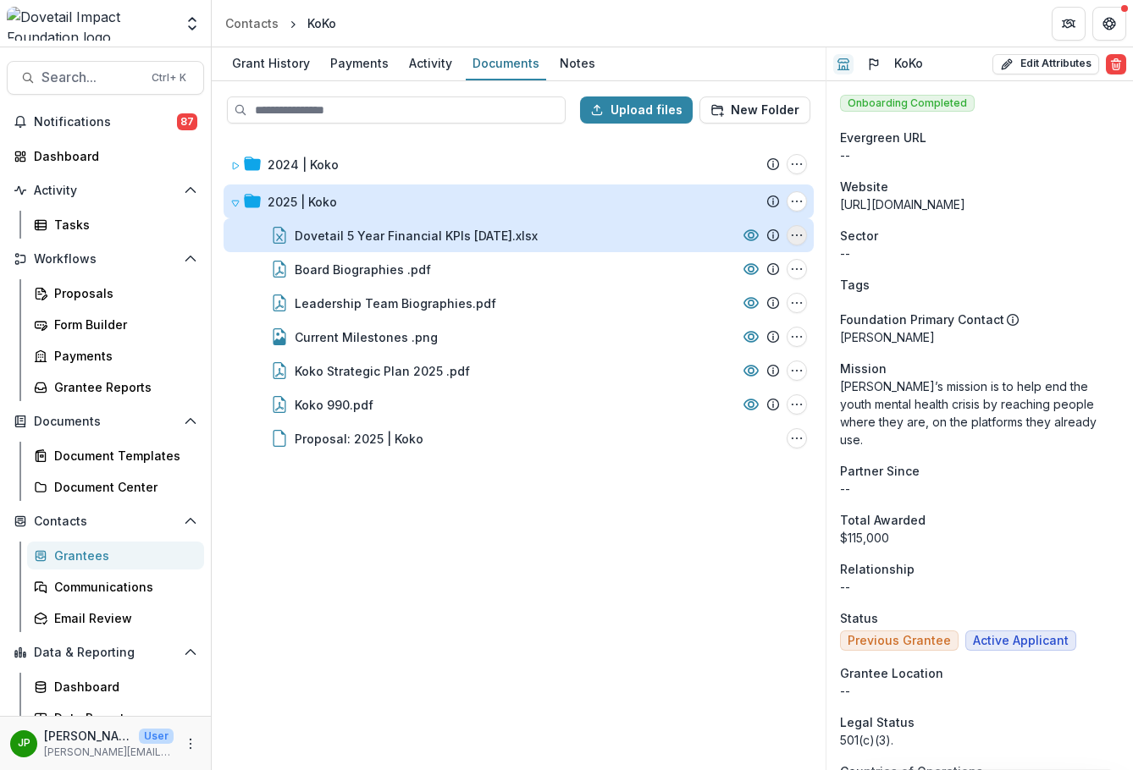
click at [801, 228] on button "Dovetail 5 Year Financial KPIs Jan 2025.xlsx Options" at bounding box center [797, 235] width 20 height 20
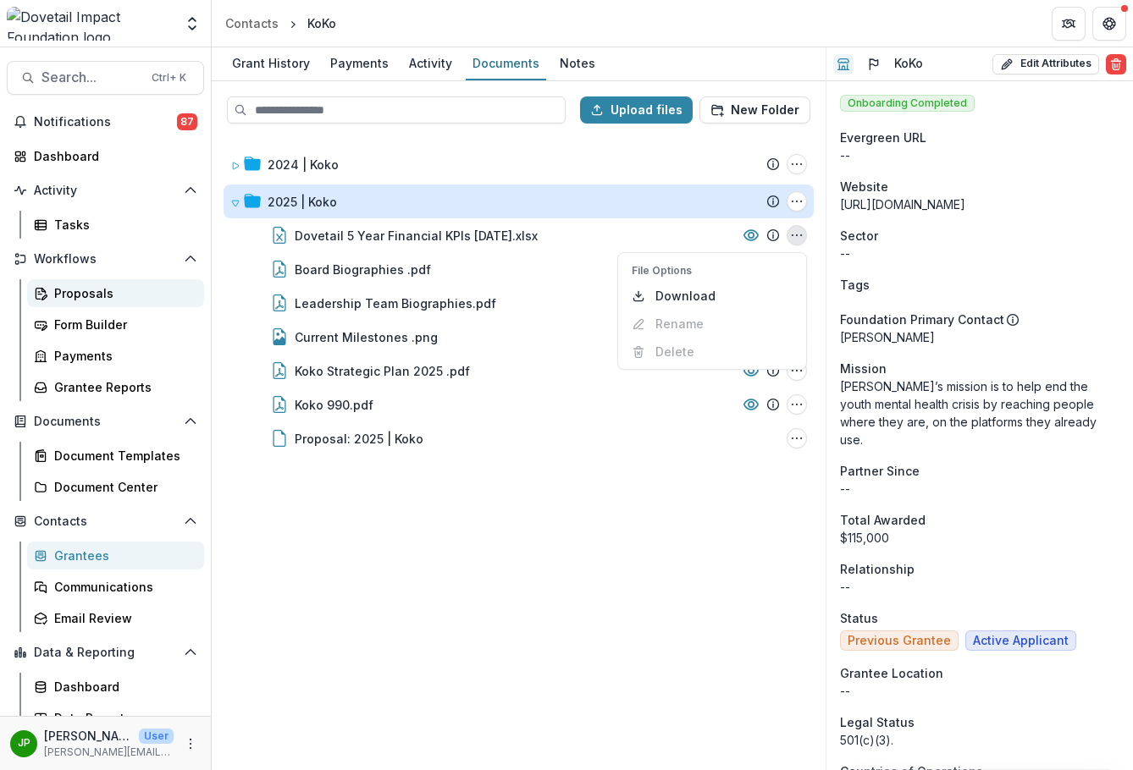
click at [92, 285] on div "Proposals" at bounding box center [122, 293] width 136 height 18
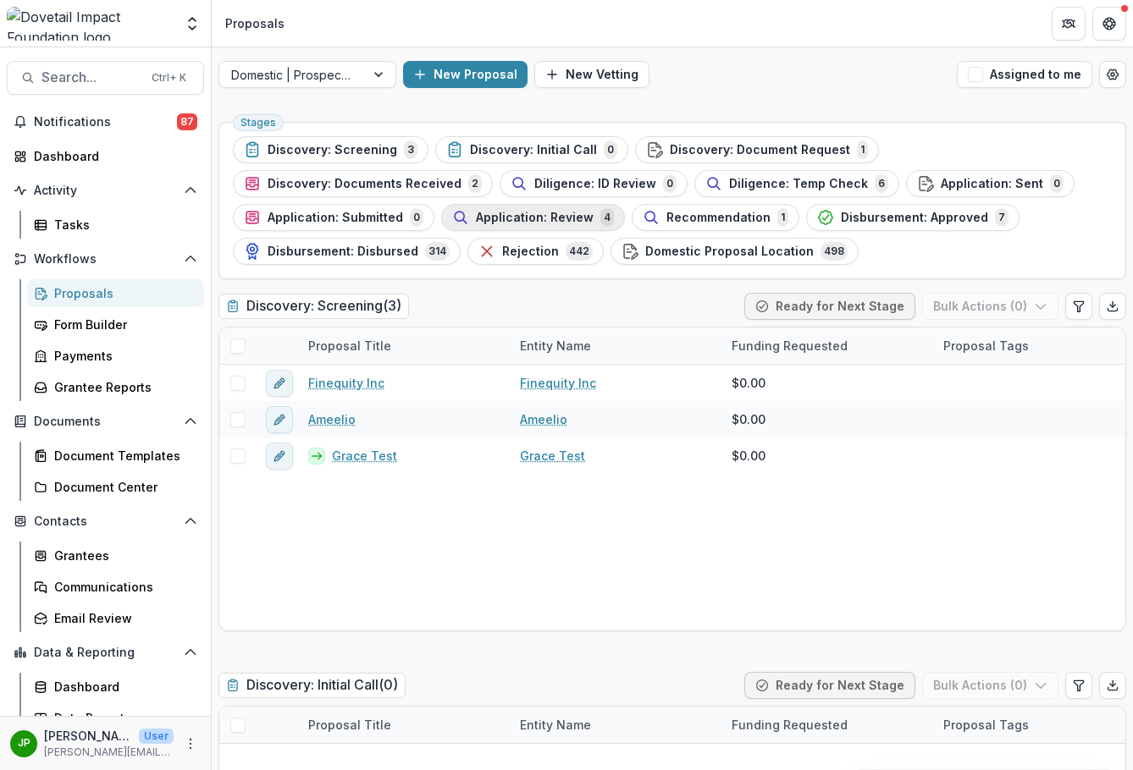
click at [562, 225] on div "Application: Review 4" at bounding box center [533, 217] width 162 height 19
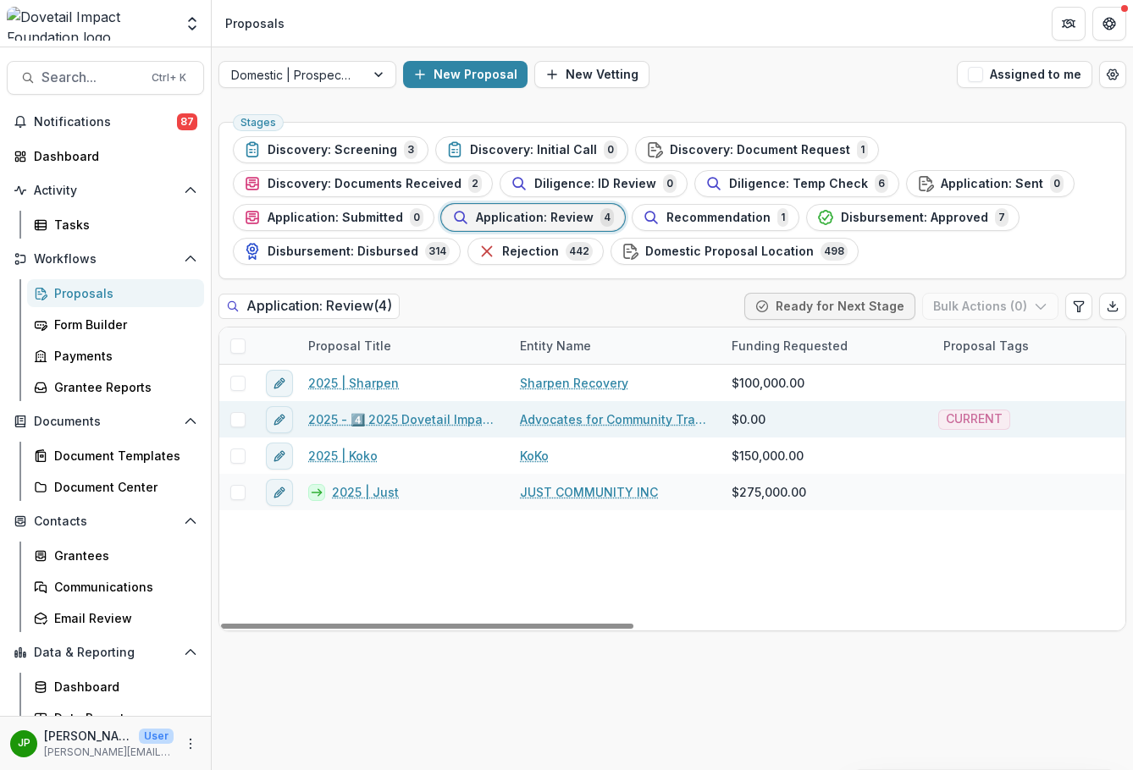
click at [394, 422] on link "2025 - 4️⃣ 2025 Dovetail Impact Foundation Application" at bounding box center [403, 420] width 191 height 18
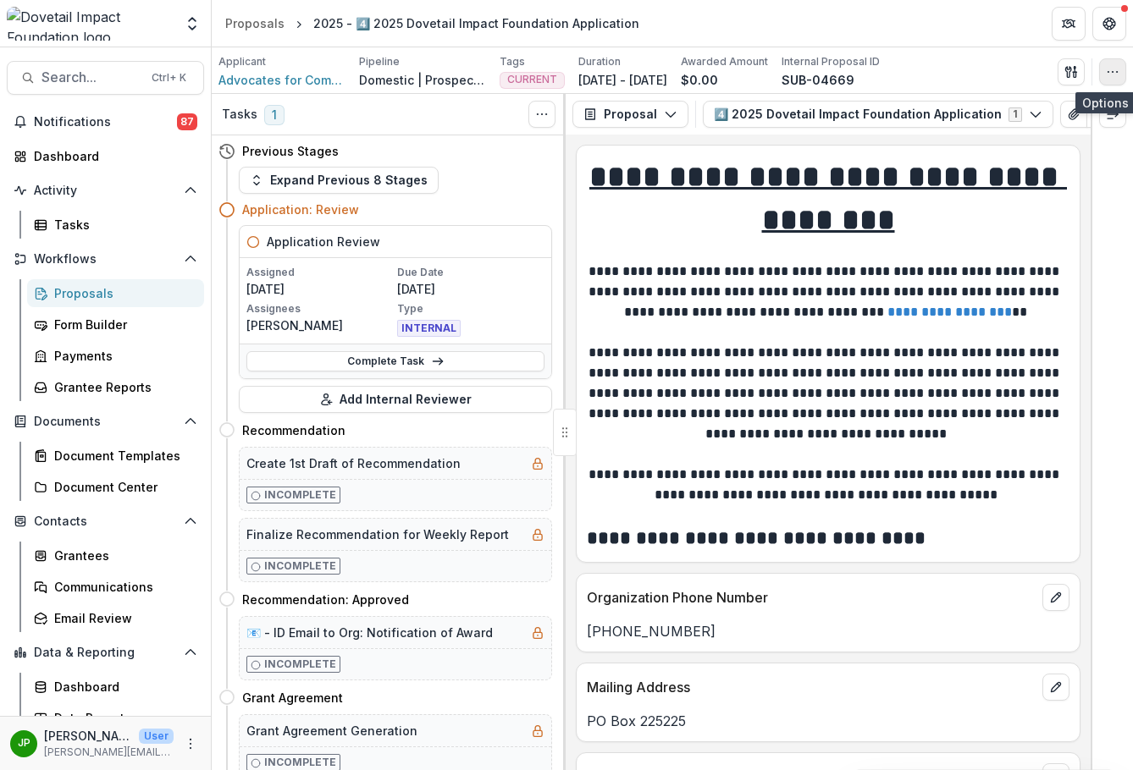
click at [1114, 66] on icon "button" at bounding box center [1113, 72] width 14 height 14
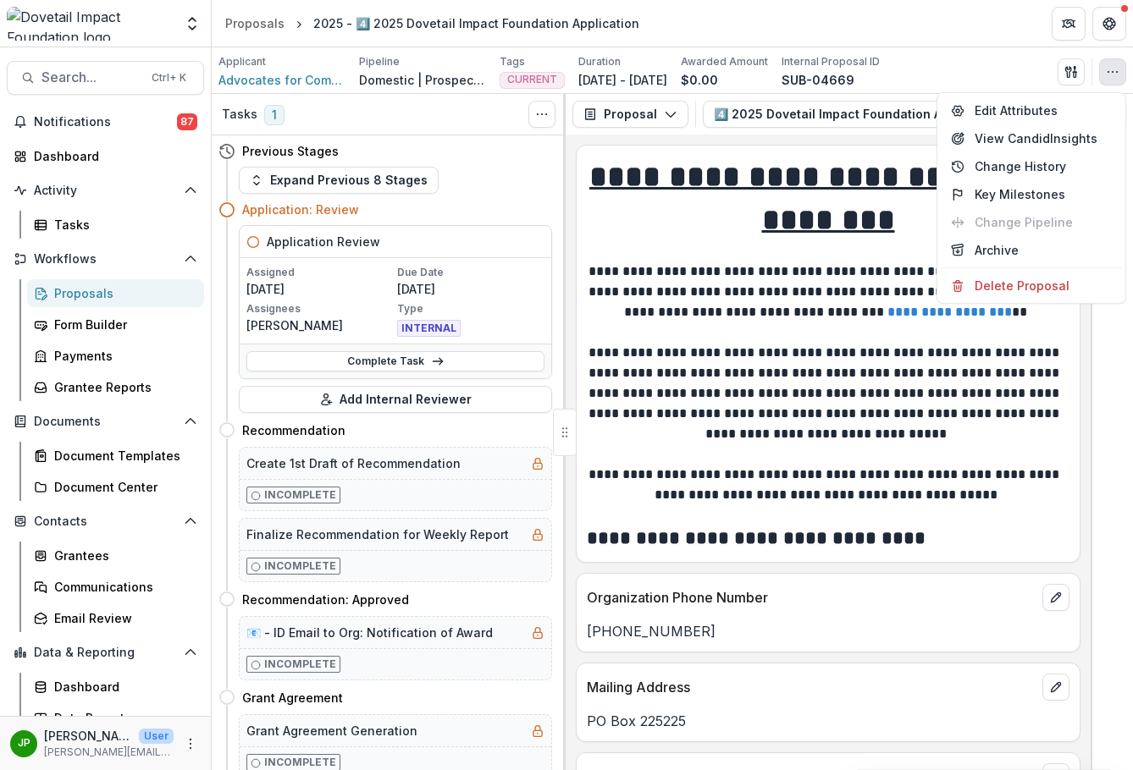
click at [989, 93] on div "Edit Attributes View Candid Insights Change History Key Milestones Change Pipel…" at bounding box center [1031, 198] width 190 height 212
click at [1071, 71] on icon "button" at bounding box center [1071, 72] width 14 height 14
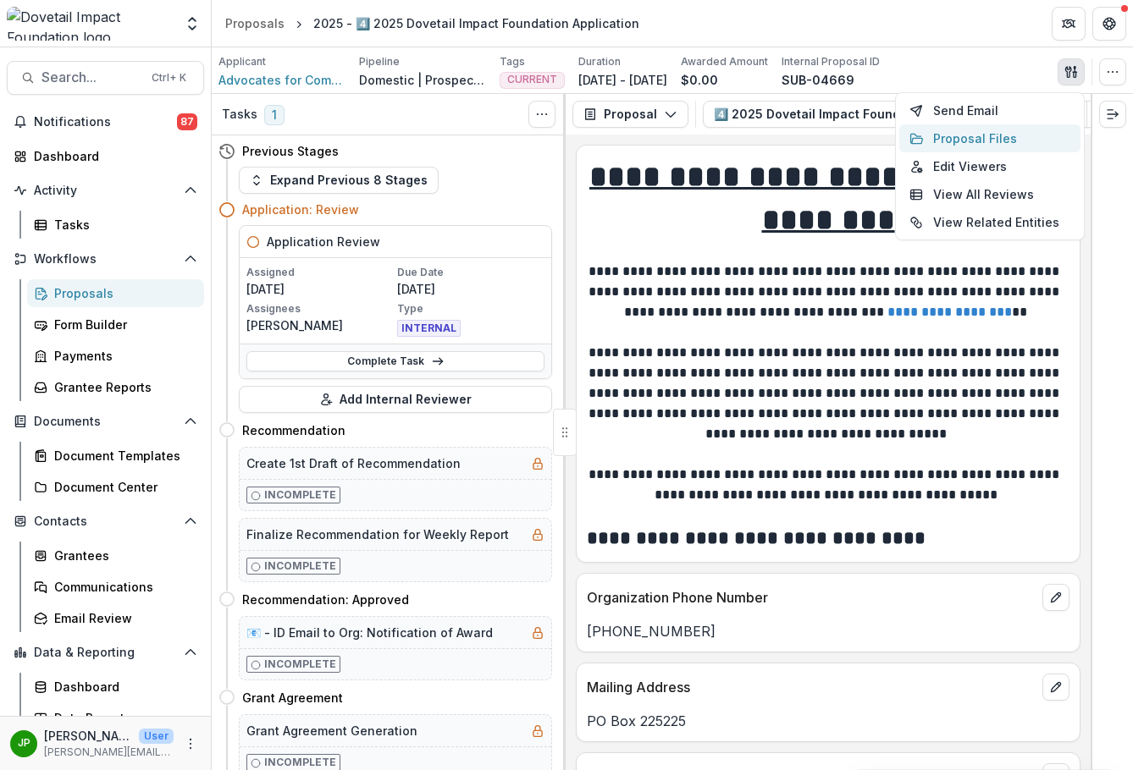
click at [977, 135] on button "Proposal Files" at bounding box center [989, 138] width 181 height 28
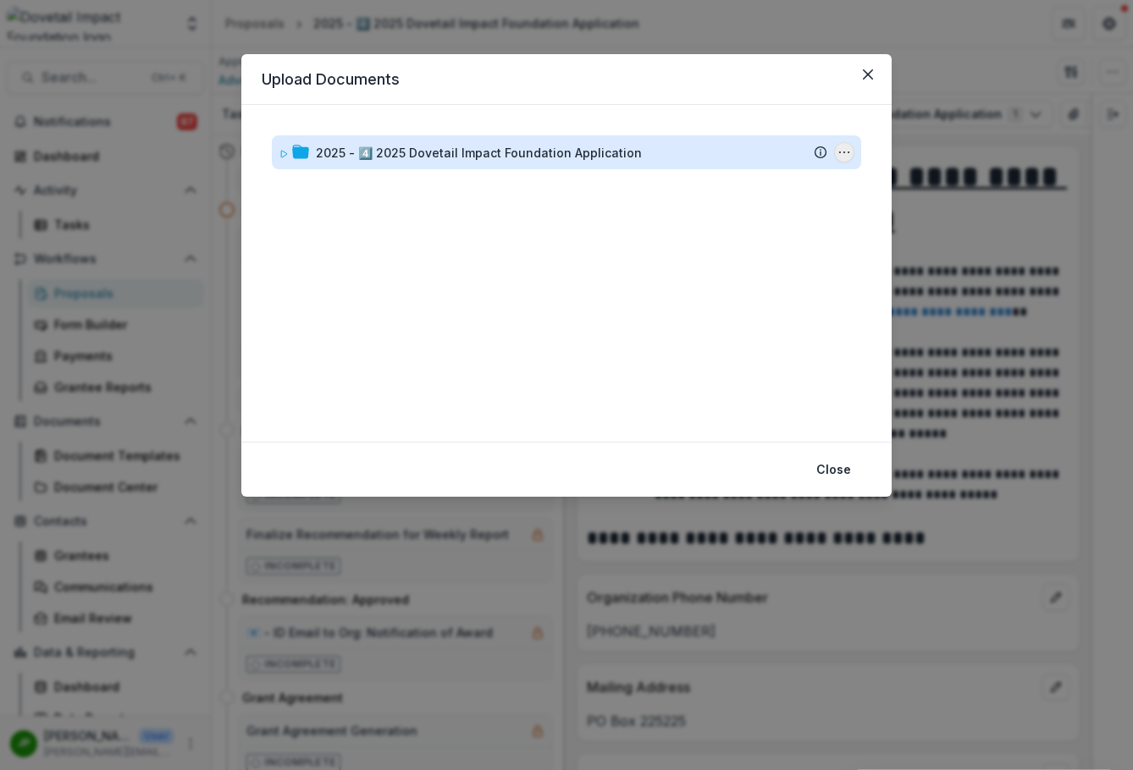
click at [842, 152] on icon "2025 - 4️⃣ 2025 Dovetail Impact Foundation Application Options" at bounding box center [844, 153] width 14 height 14
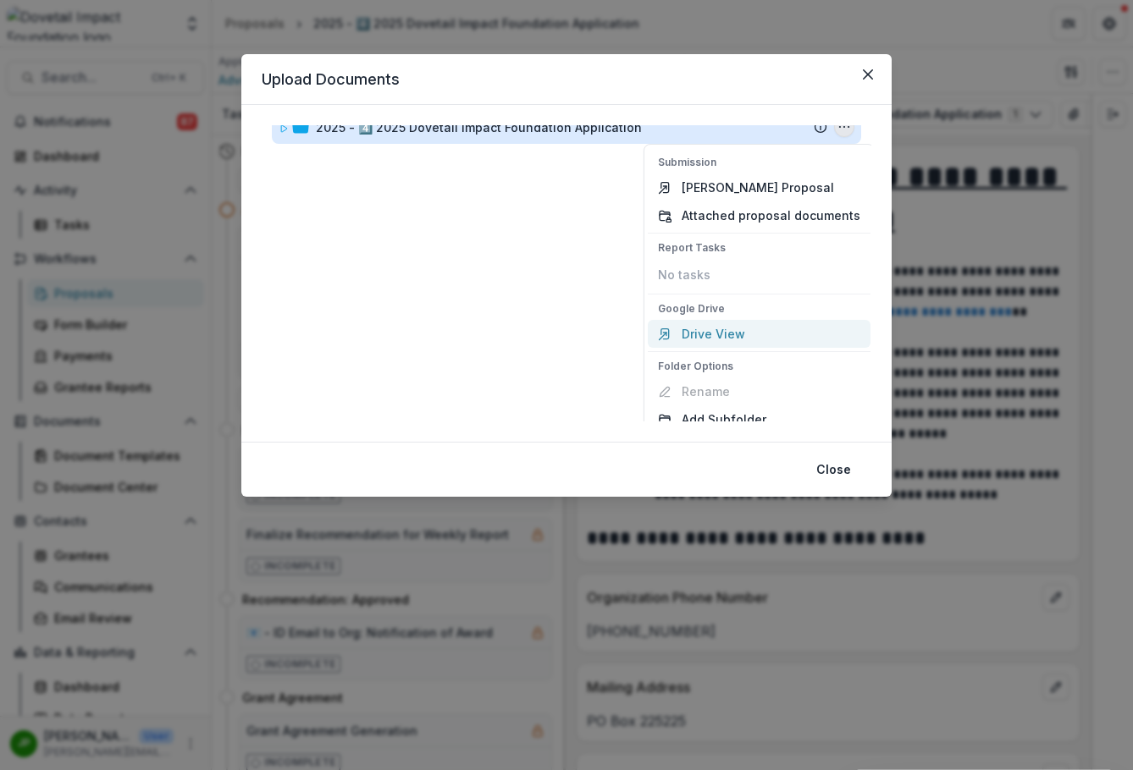
scroll to position [25, 0]
click at [730, 305] on p "Google Drive" at bounding box center [759, 308] width 202 height 15
click at [721, 323] on link "Drive View" at bounding box center [759, 334] width 223 height 28
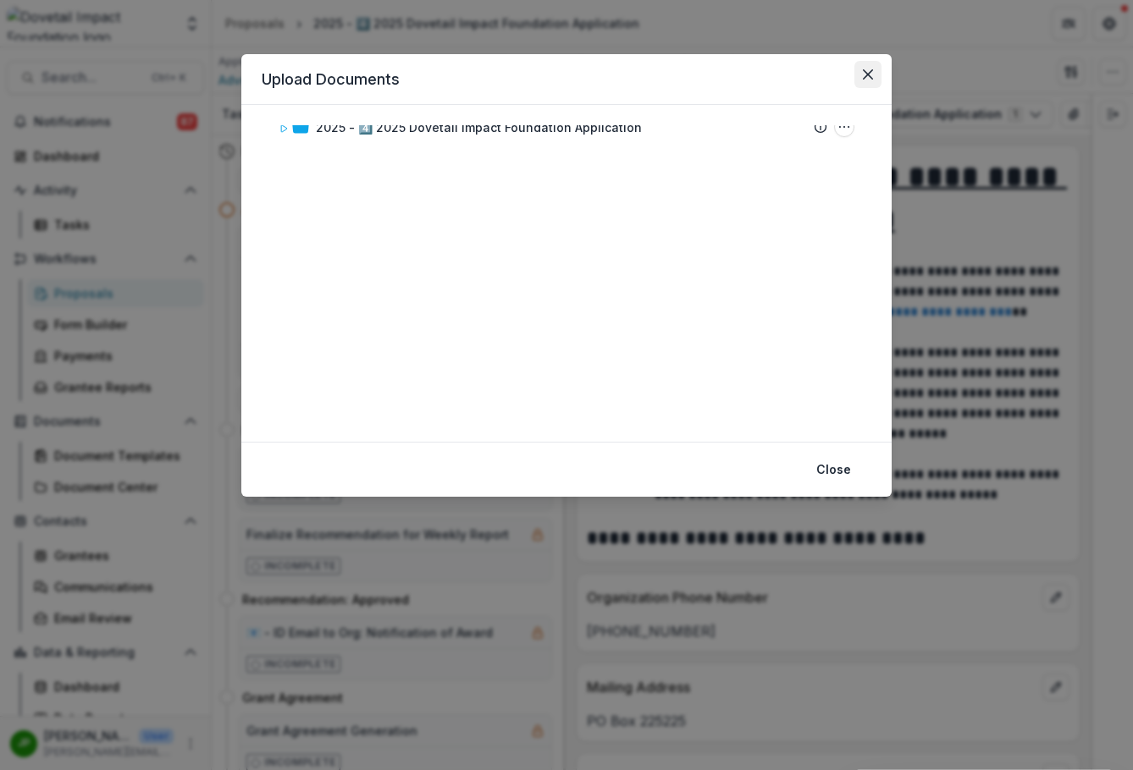
click at [873, 75] on button "Close" at bounding box center [867, 74] width 27 height 27
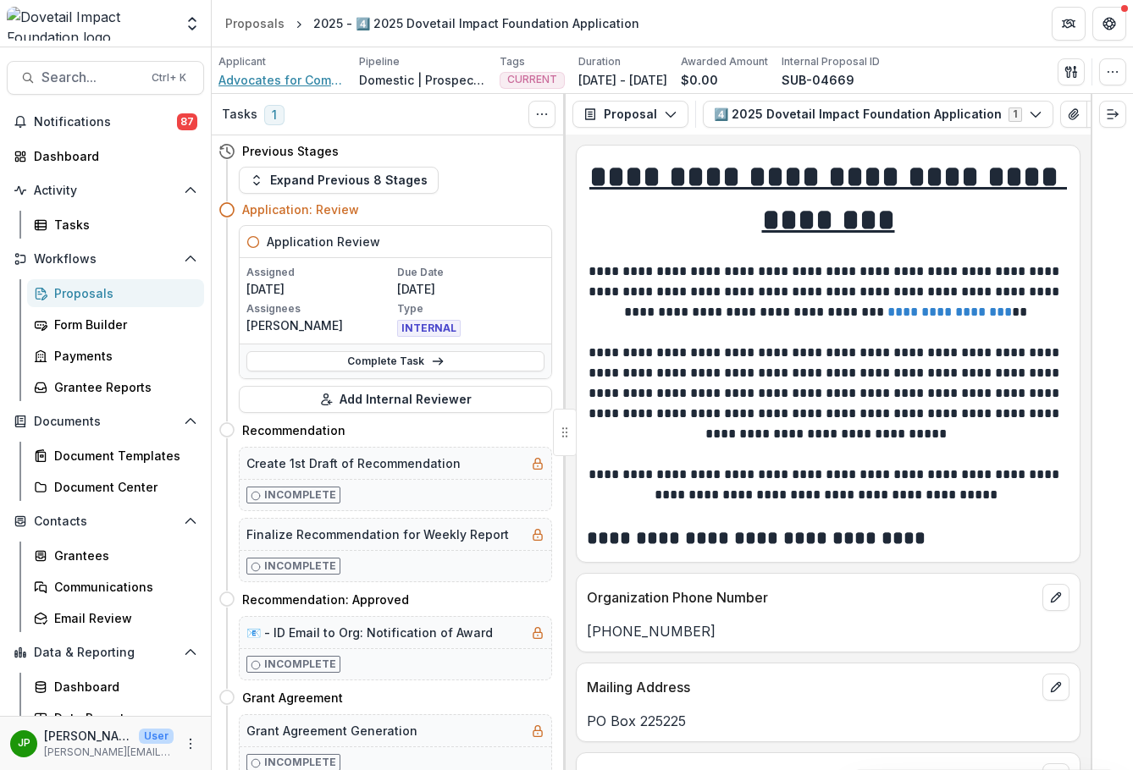
click at [273, 77] on span "Advocates for Community Transformation" at bounding box center [281, 80] width 127 height 18
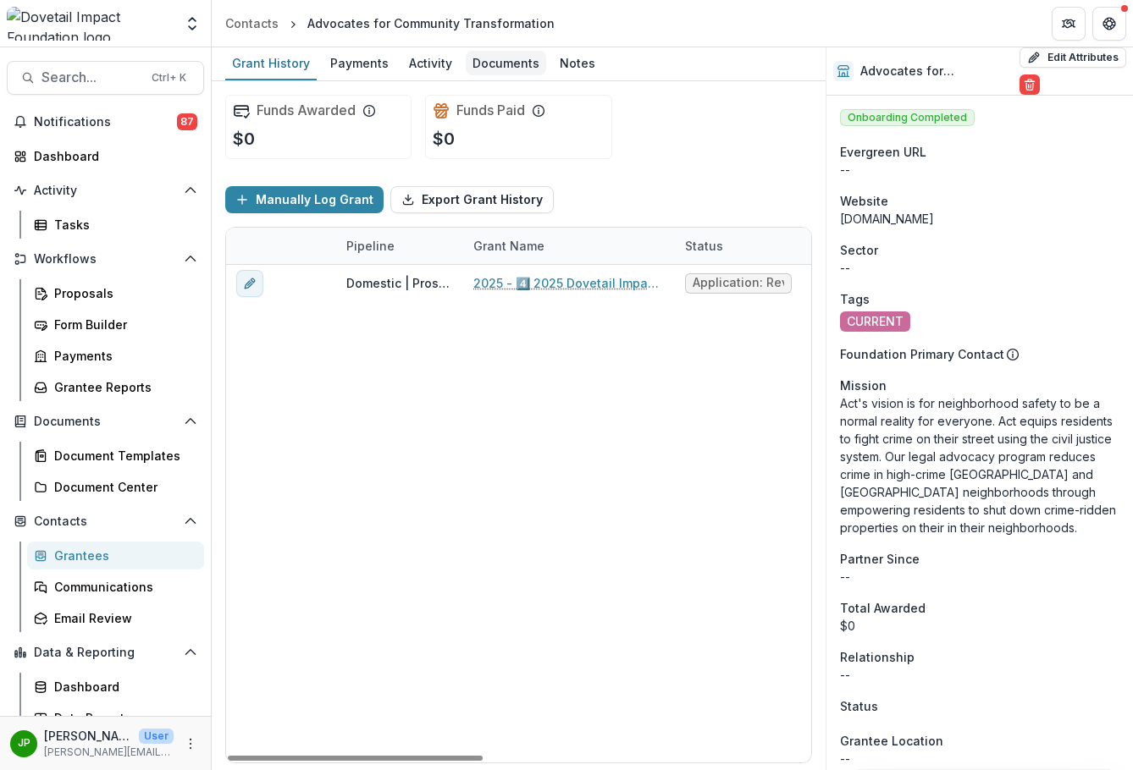
click at [492, 62] on div "Documents" at bounding box center [506, 63] width 80 height 25
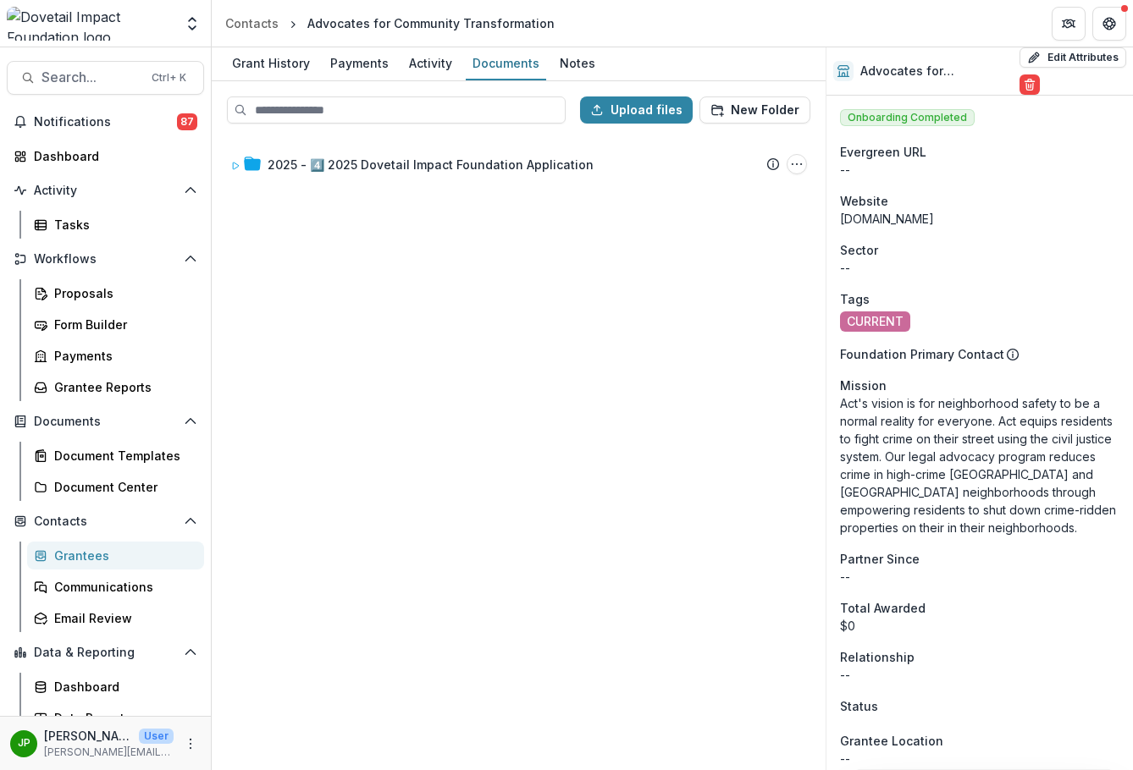
click at [627, 128] on div "Upload files New Folder" at bounding box center [518, 110] width 610 height 54
click at [632, 112] on button "Upload files" at bounding box center [636, 110] width 113 height 27
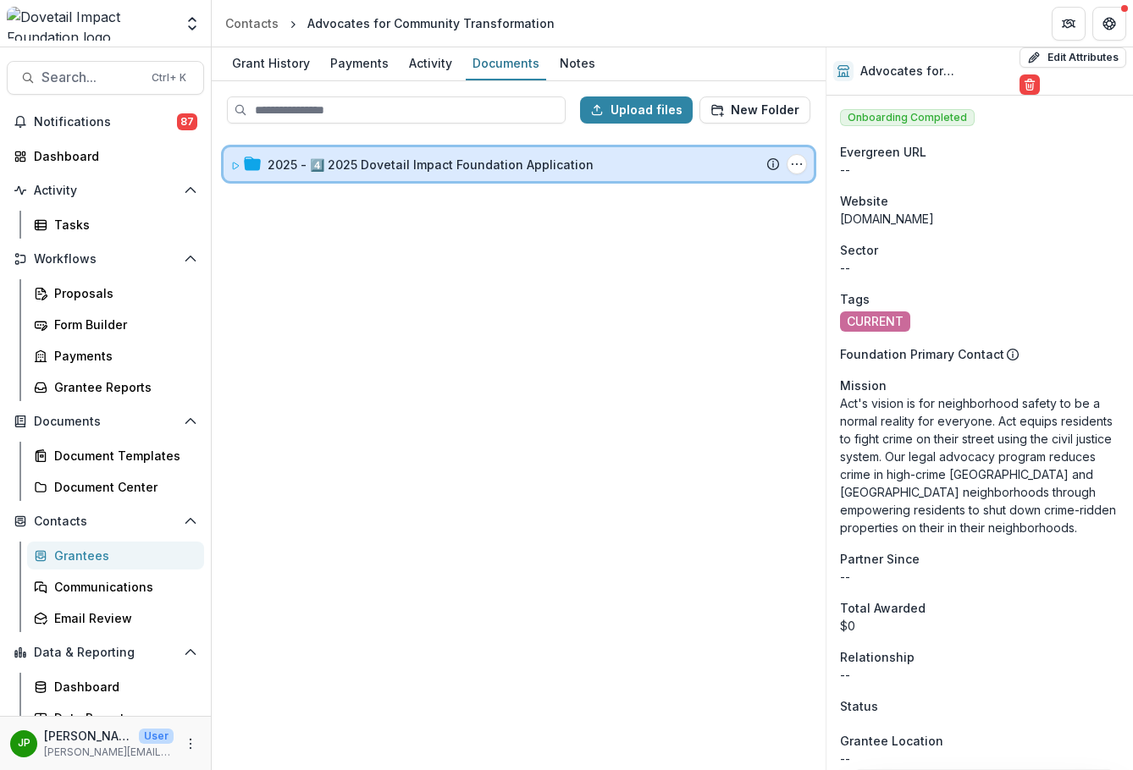
click at [228, 163] on div "2025 - 4️⃣ 2025 Dovetail Impact Foundation Application Submission Temelio Propo…" at bounding box center [519, 164] width 590 height 34
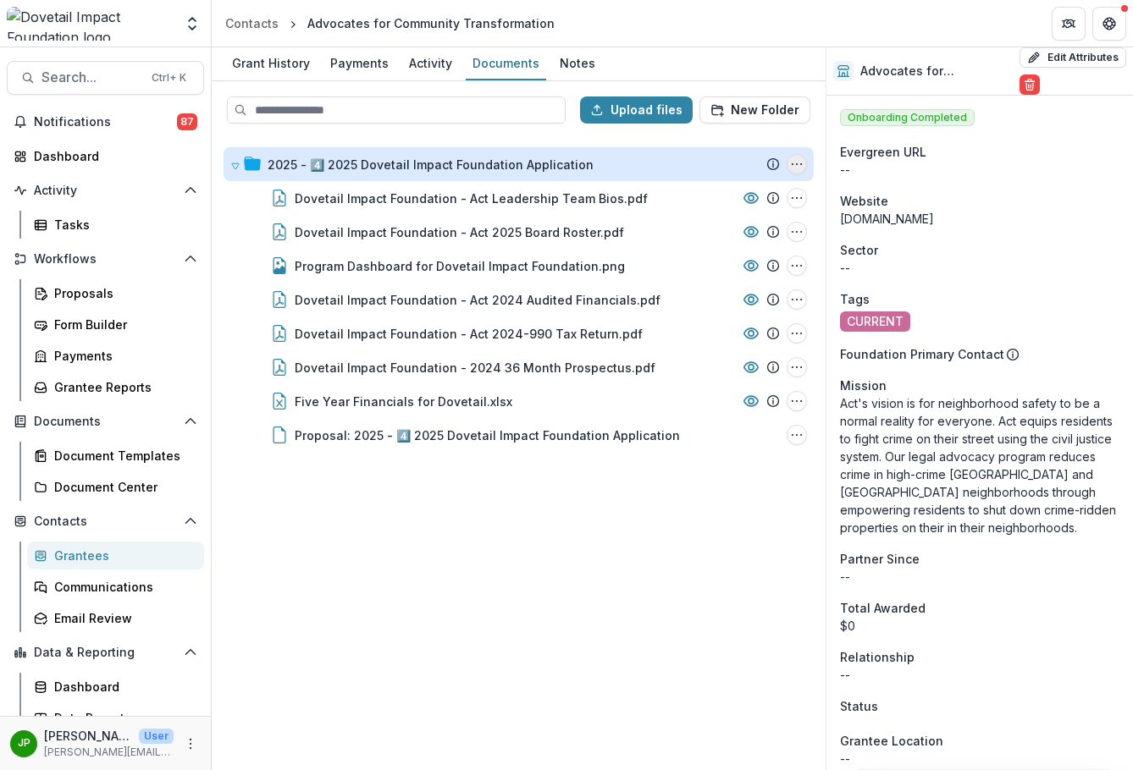
click at [795, 158] on icon "2025 - 4️⃣ 2025 Dovetail Impact Foundation Application Options" at bounding box center [797, 164] width 14 height 14
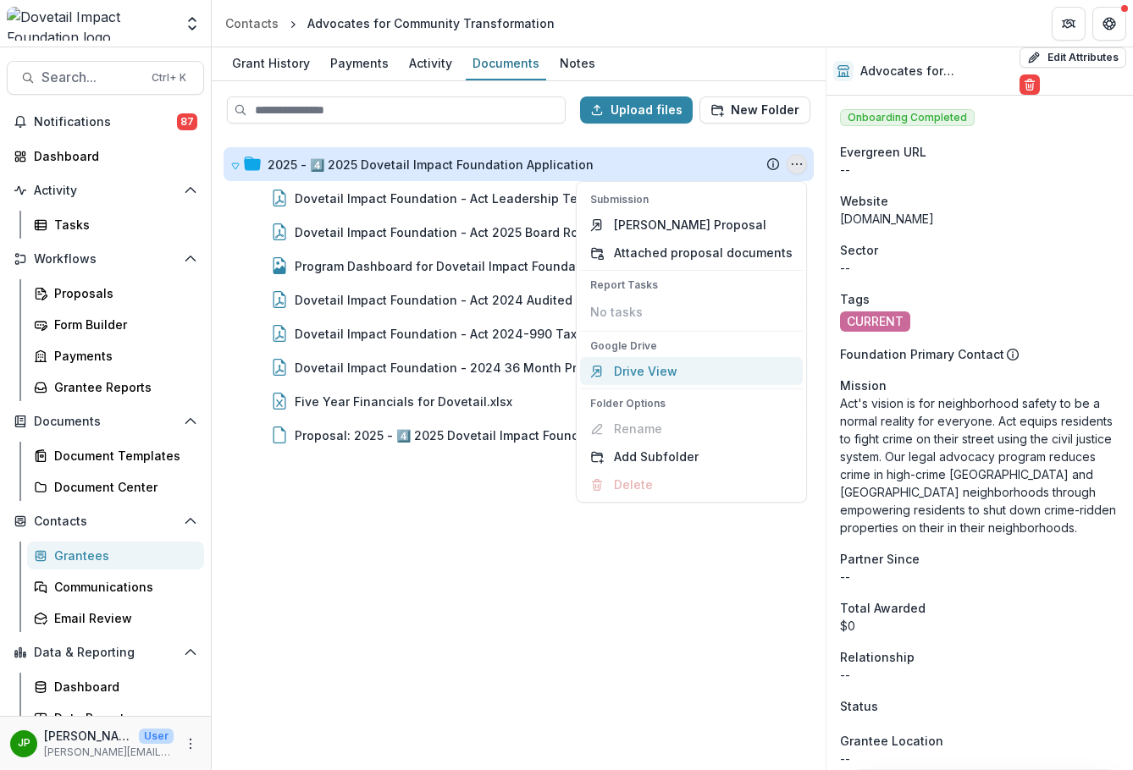
click at [689, 367] on link "Drive View" at bounding box center [691, 371] width 223 height 28
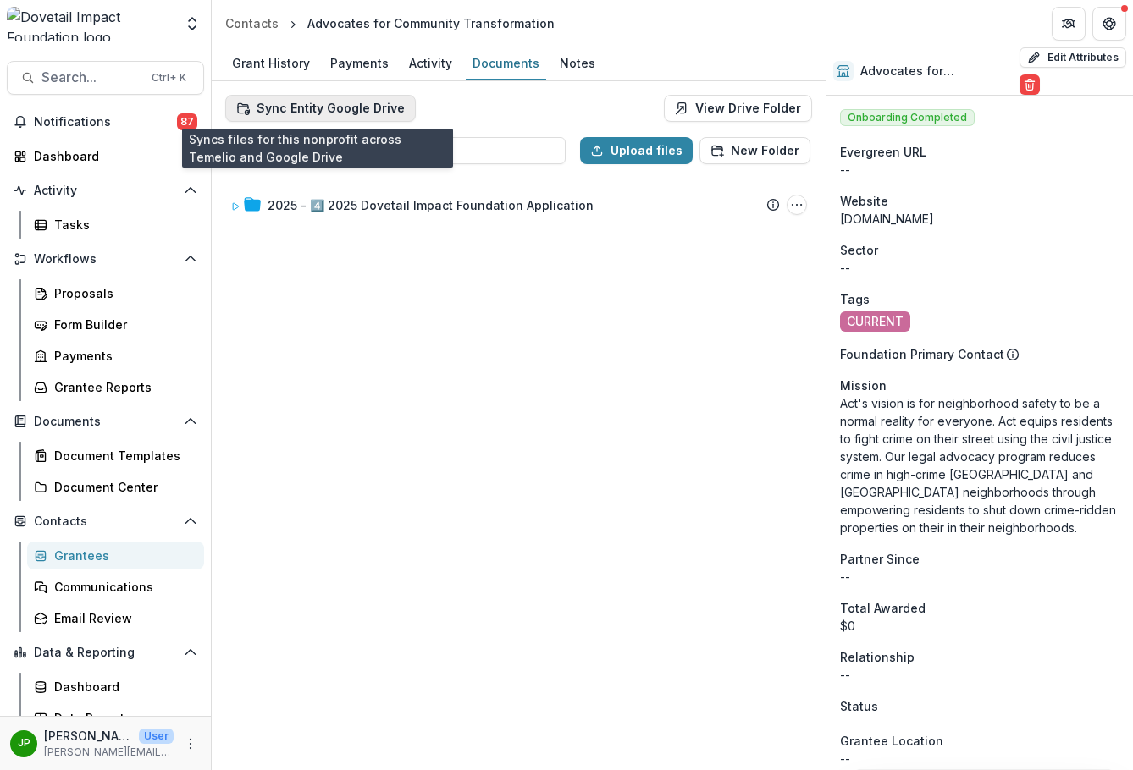
click at [373, 114] on button "Sync Entity Google Drive" at bounding box center [320, 108] width 191 height 27
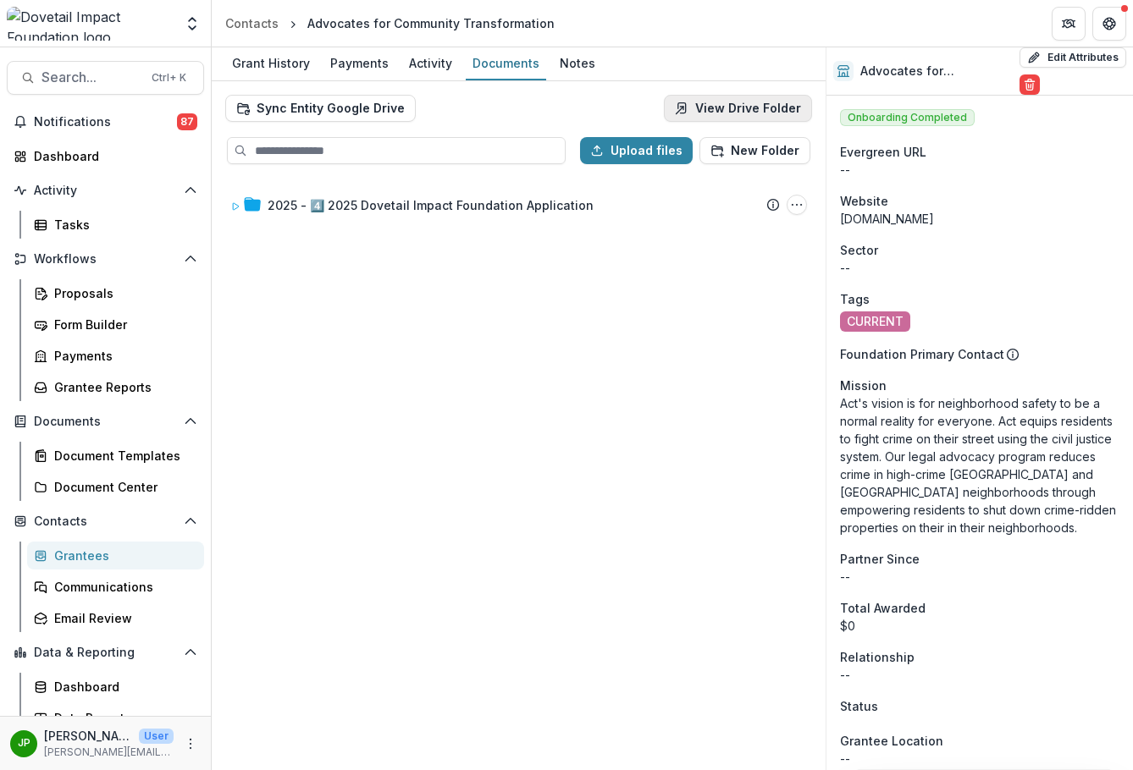
click at [744, 102] on link "View Drive Folder" at bounding box center [738, 108] width 148 height 27
